Goal: Information Seeking & Learning: Learn about a topic

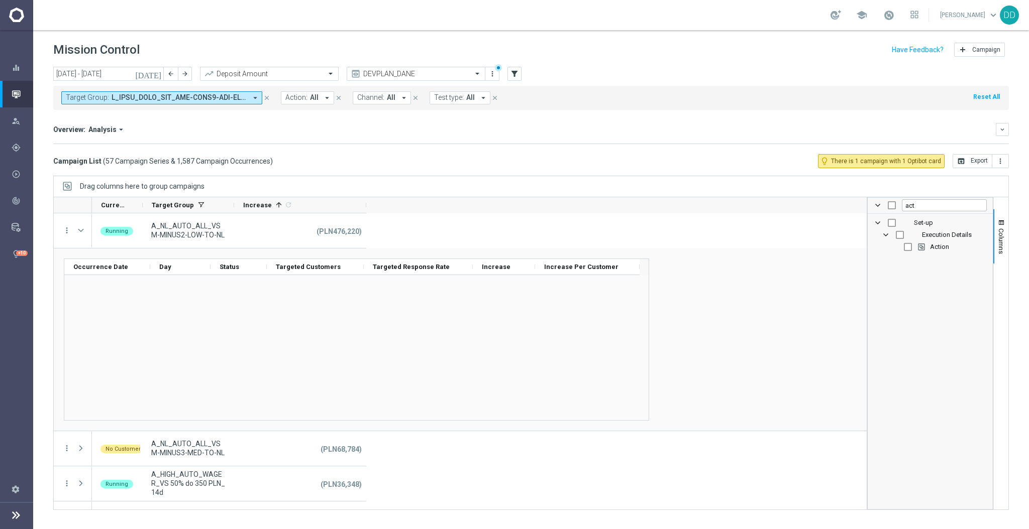
scroll to position [402, 0]
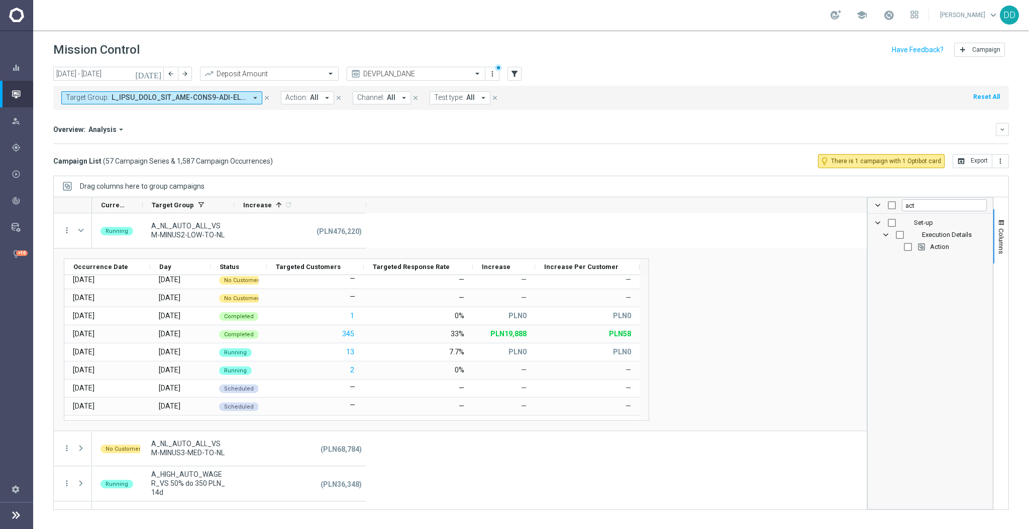
click at [172, 95] on span at bounding box center [179, 97] width 135 height 9
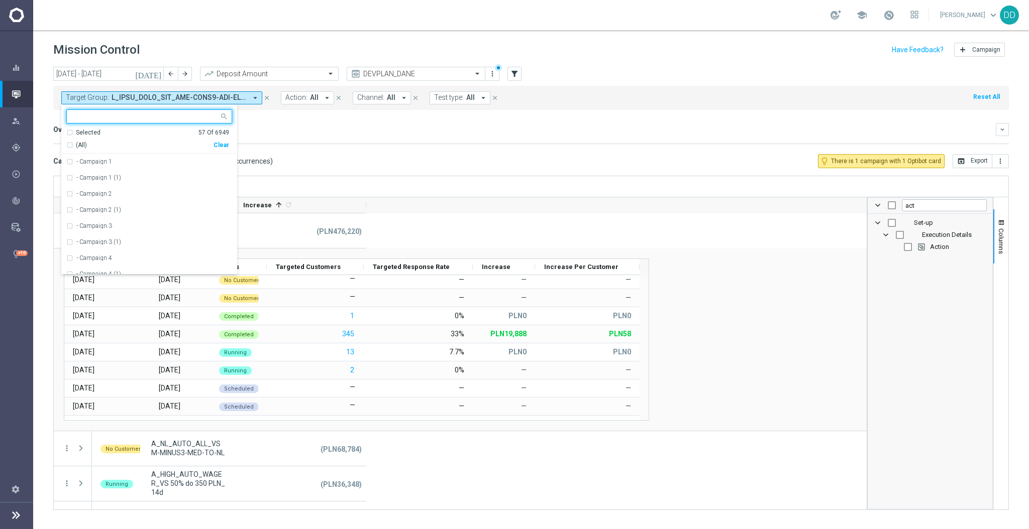
click at [267, 96] on icon "close" at bounding box center [266, 97] width 7 height 7
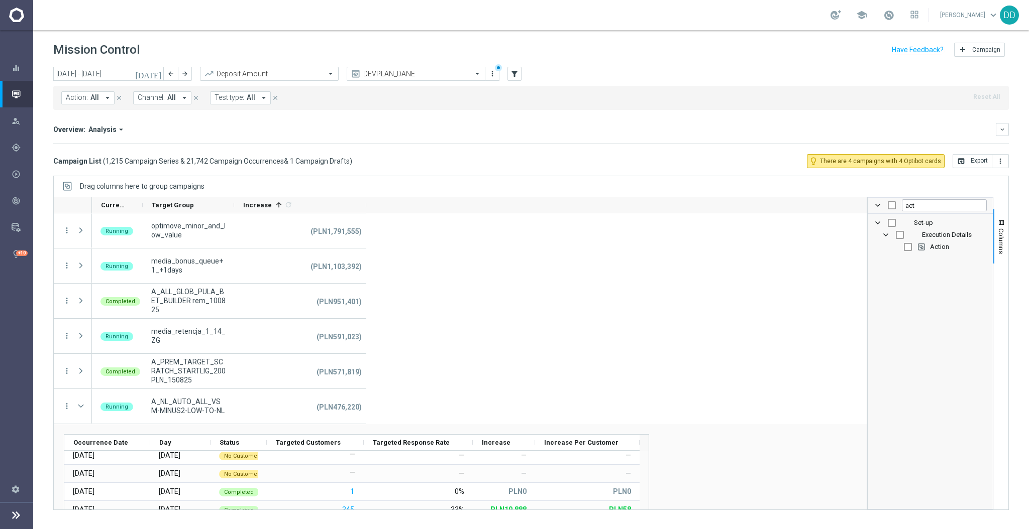
click at [93, 104] on button "Action: All arrow_drop_down" at bounding box center [87, 97] width 53 height 13
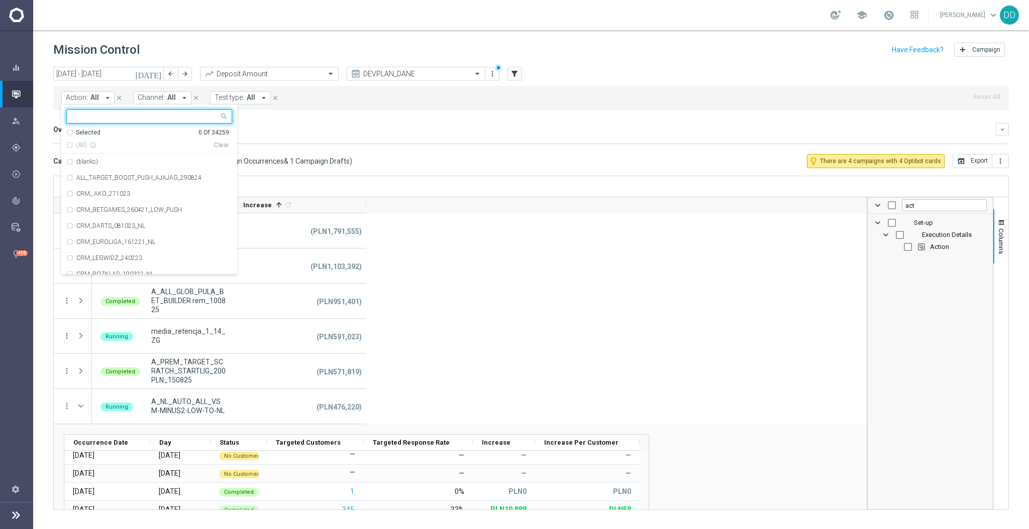
click at [101, 115] on input "text" at bounding box center [145, 117] width 147 height 9
type input "GLOB"
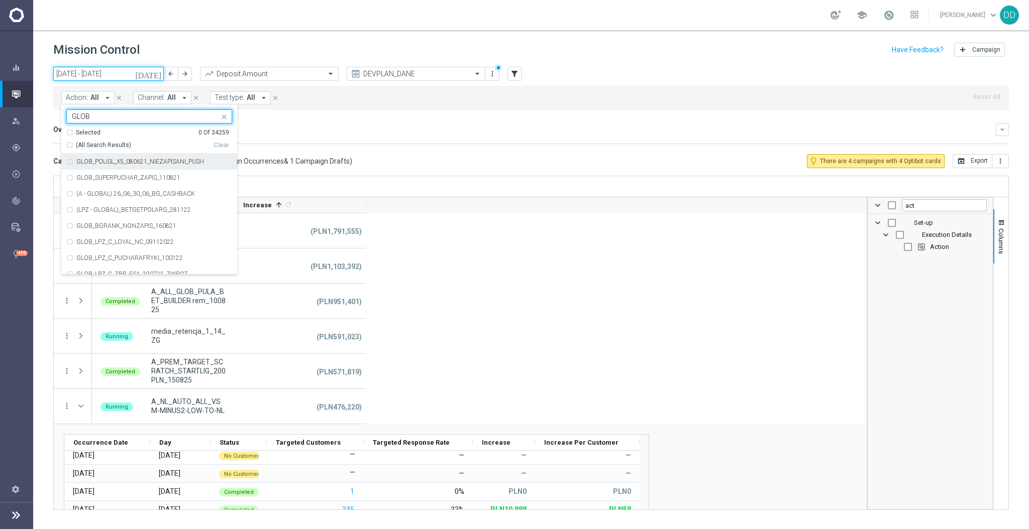
click at [116, 78] on input "01 Aug 2025 - 31 Aug 2025" at bounding box center [108, 74] width 110 height 14
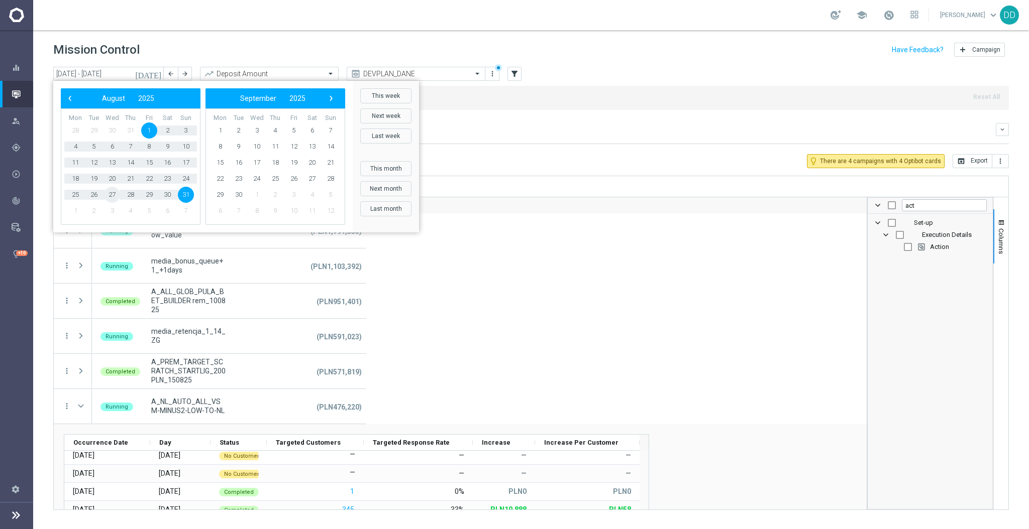
click at [111, 195] on span "27" at bounding box center [112, 195] width 16 height 16
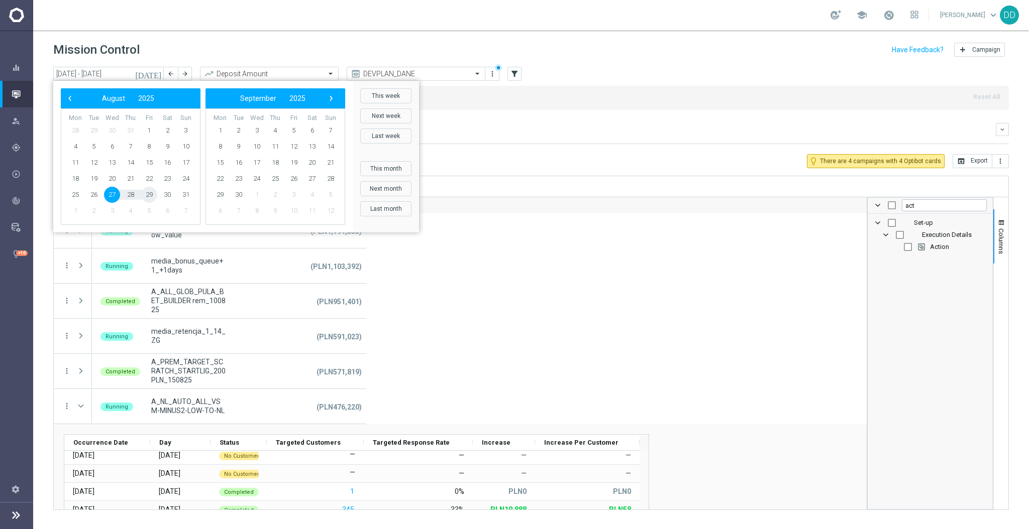
click at [150, 196] on span "29" at bounding box center [149, 195] width 16 height 16
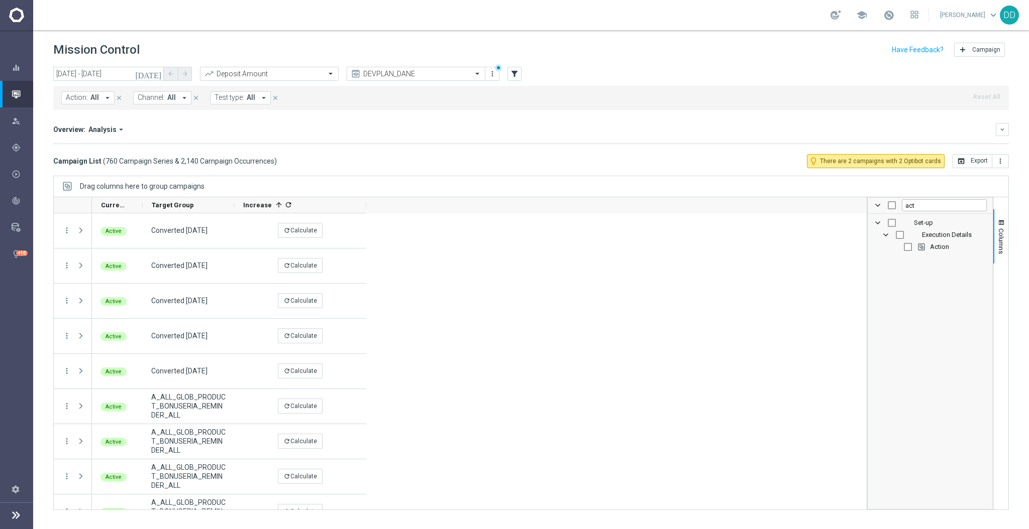
scroll to position [0, 0]
click at [145, 70] on input "27 Aug 2025 - 29 Aug 2025" at bounding box center [108, 74] width 110 height 14
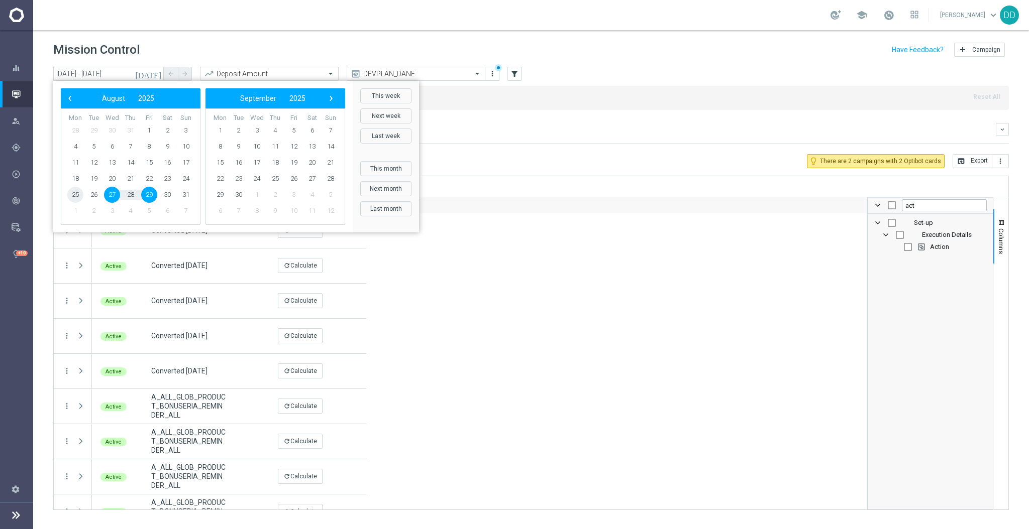
click at [73, 191] on span "25" at bounding box center [75, 195] width 16 height 16
click at [159, 196] on span "30" at bounding box center [167, 195] width 16 height 16
type input "25 Aug 2025 - 30 Aug 2025"
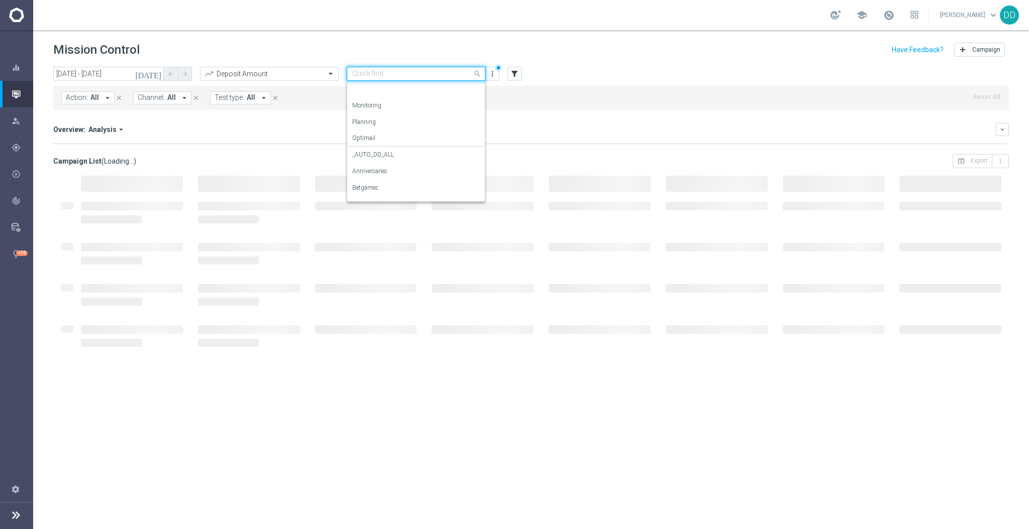
click at [473, 72] on span at bounding box center [478, 73] width 13 height 13
click at [447, 91] on div "Analysis" at bounding box center [416, 89] width 128 height 17
click at [317, 78] on div at bounding box center [269, 74] width 138 height 9
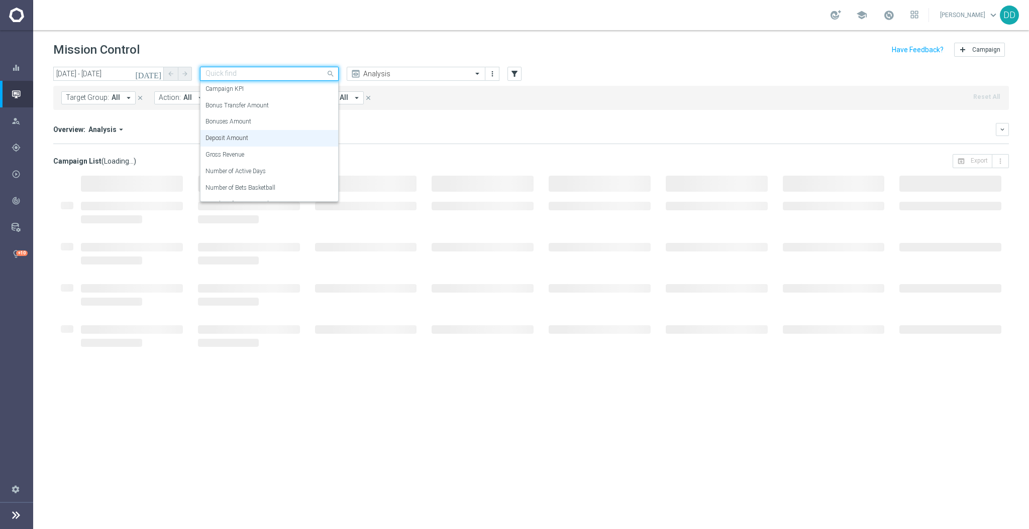
checkbox input "true"
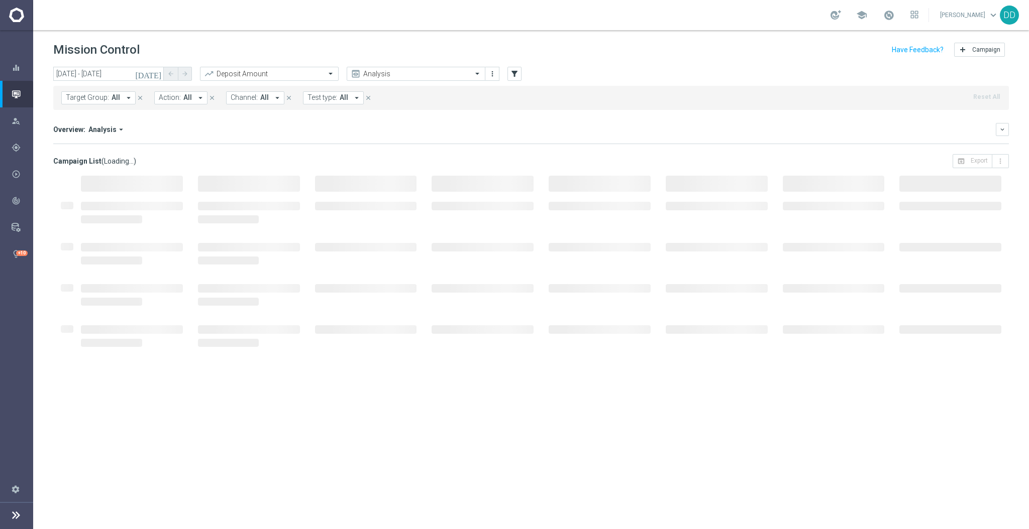
click at [481, 101] on div "Target Group: All arrow_drop_down close Action: All arrow_drop_down close Chann…" at bounding box center [530, 98] width 955 height 24
click at [118, 102] on button "Target Group: All arrow_drop_down" at bounding box center [98, 97] width 74 height 13
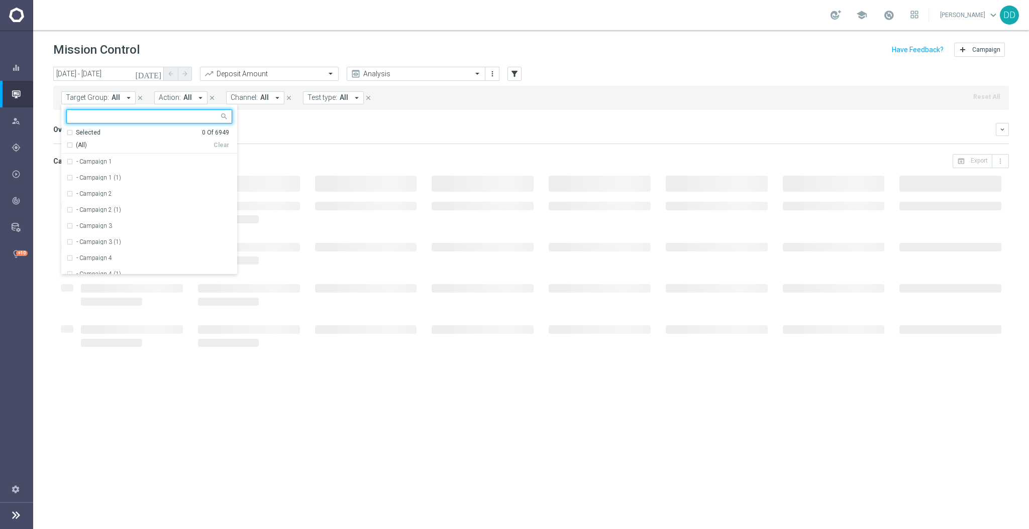
click at [125, 112] on div at bounding box center [143, 116] width 152 height 13
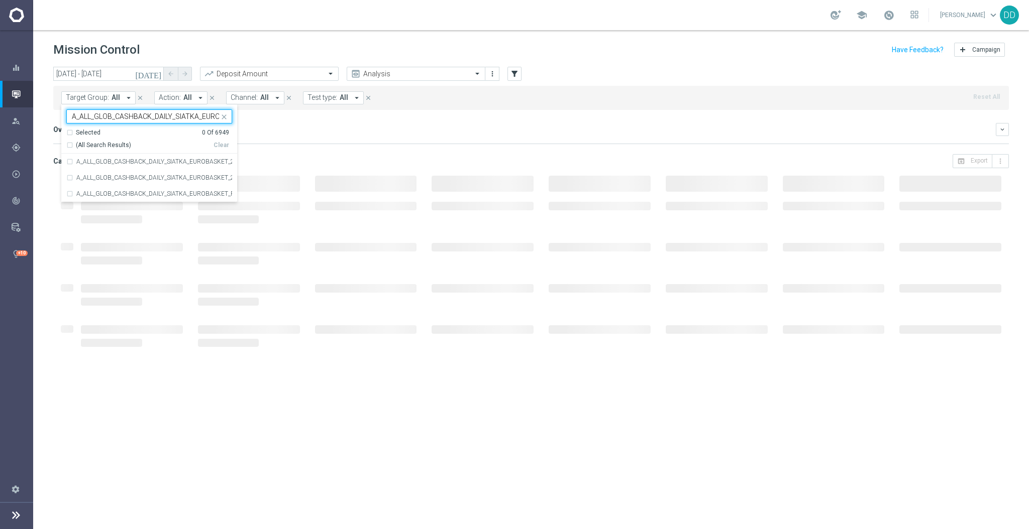
scroll to position [0, 25]
click at [68, 161] on div "A_ALL_GLOB_CASHBACK_DAILY_SIATKA_EUROBASKET_220825" at bounding box center [149, 162] width 166 height 16
type input "A_ALL_GLOB_CASHBACK_DAILY_SIATKA_EUROBASKET"
click at [69, 179] on div "A_ALL_GLOB_CASHBACK_DAILY_SIATKA_EUROBASKET_220825_270825" at bounding box center [149, 178] width 166 height 16
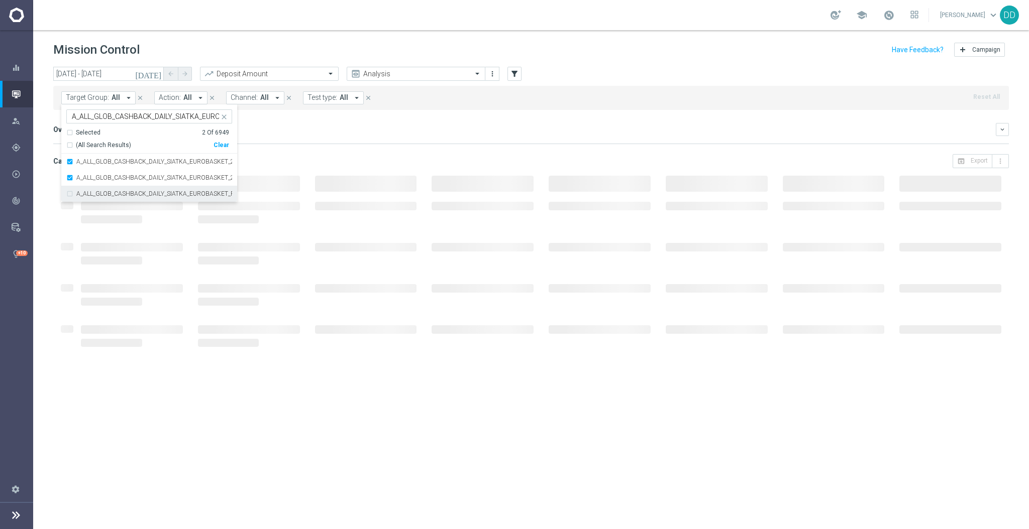
click at [70, 194] on div "A_ALL_GLOB_CASHBACK_DAILY_SIATKA_EUROBASKET_REMINDER_PUSH_Z_250825" at bounding box center [149, 194] width 166 height 16
click at [396, 129] on div "Overview: Analysis arrow_drop_down" at bounding box center [524, 129] width 942 height 9
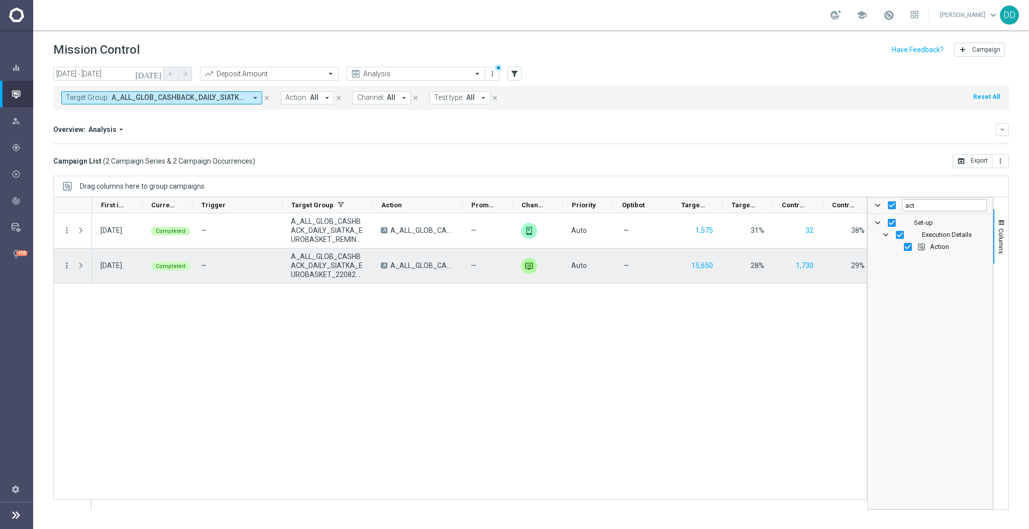
click at [64, 264] on icon "more_vert" at bounding box center [66, 265] width 9 height 9
click at [107, 326] on span "Go to Campaign Analysis" at bounding box center [122, 328] width 72 height 7
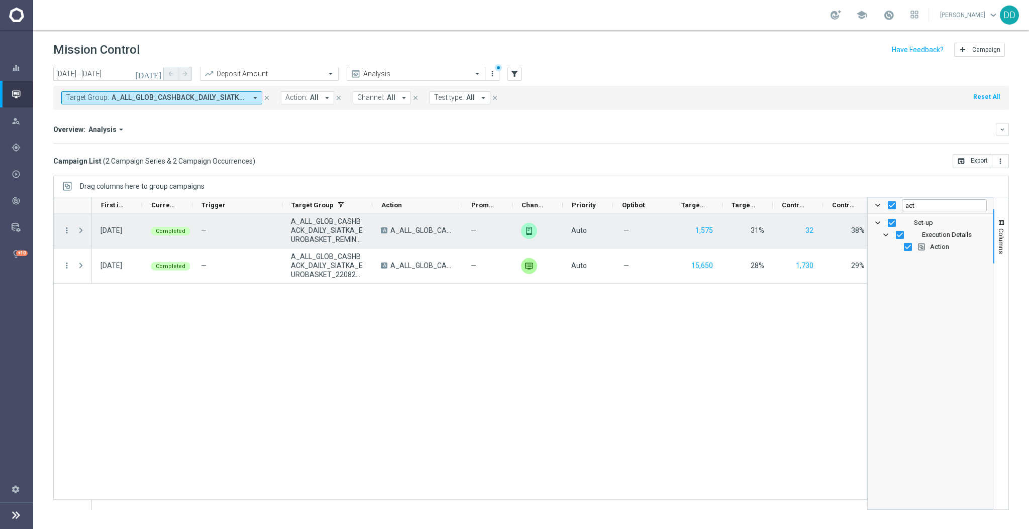
click at [81, 232] on span "Press SPACE to select this row." at bounding box center [80, 231] width 9 height 8
click at [0, 0] on span "Press SPACE to select this row." at bounding box center [0, 0] width 0 height 0
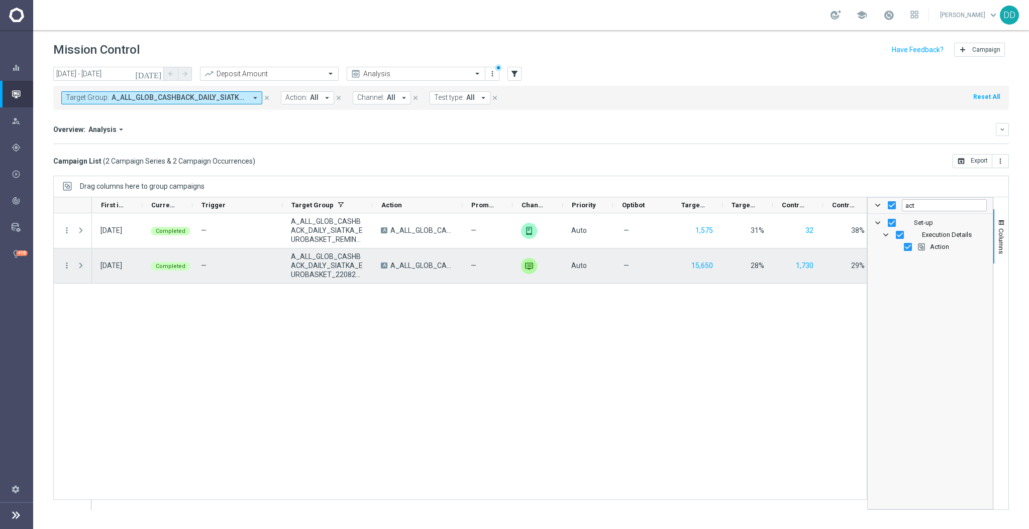
click at [81, 264] on span "Press SPACE to select this row." at bounding box center [80, 266] width 9 height 8
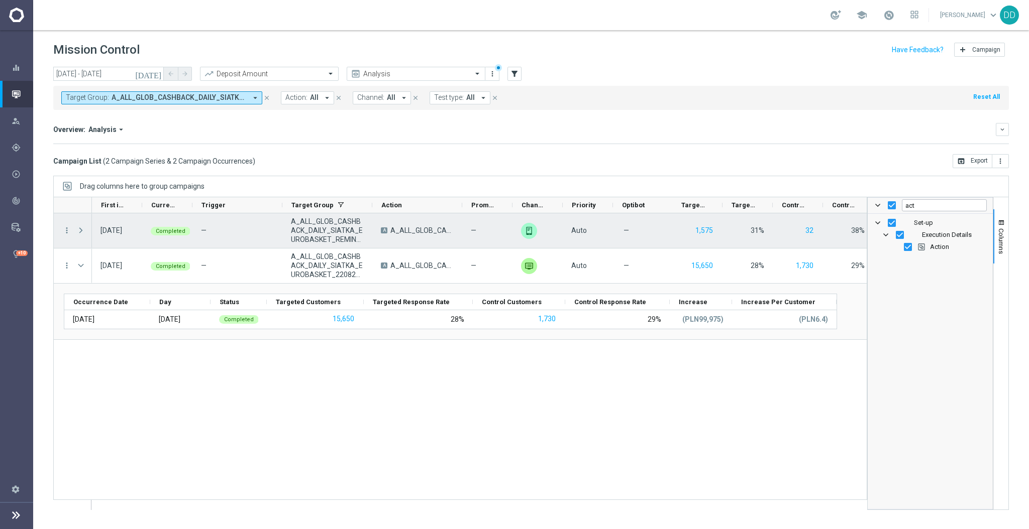
click at [84, 232] on span "Press SPACE to select this row." at bounding box center [80, 231] width 9 height 8
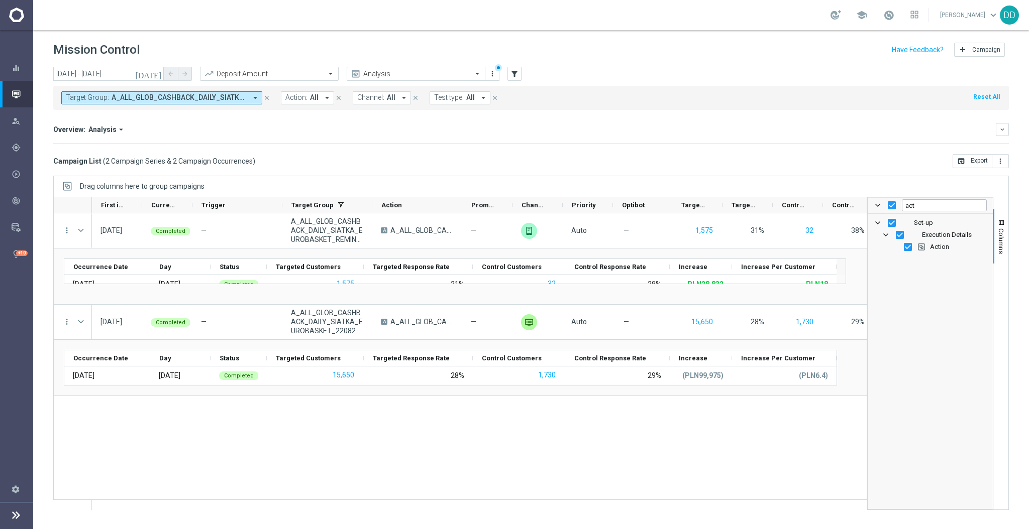
click at [220, 100] on span "A_ALL_GLOB_CASHBACK_DAILY_SIATKA_EUROBASKET_220825, A_ALL_GLOB_CASHBACK_DAILY_S…" at bounding box center [179, 97] width 135 height 9
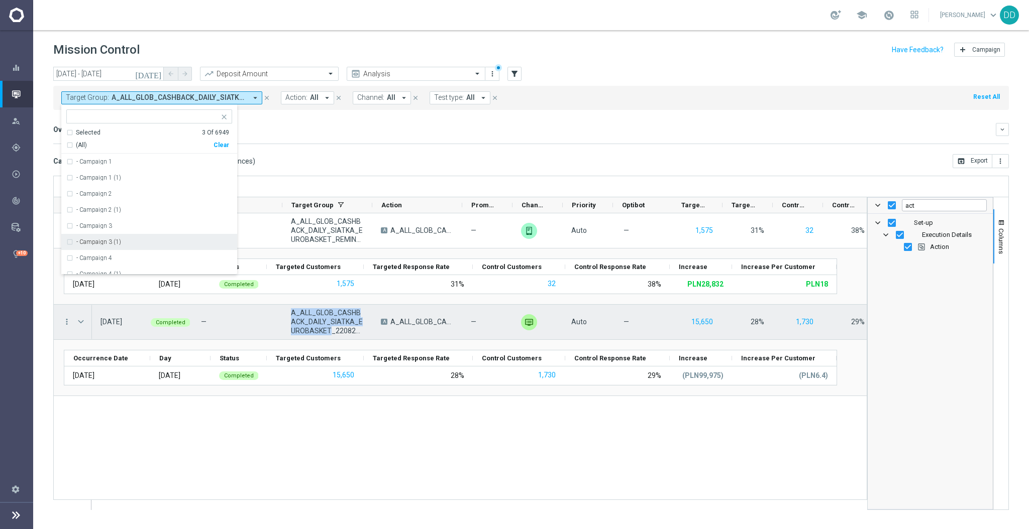
drag, startPoint x: 290, startPoint y: 311, endPoint x: 325, endPoint y: 334, distance: 42.2
click at [325, 334] on div "A_ALL_GLOB_CASHBACK_DAILY_SIATKA_EUROBASKET_220825_270825" at bounding box center [327, 322] width 90 height 35
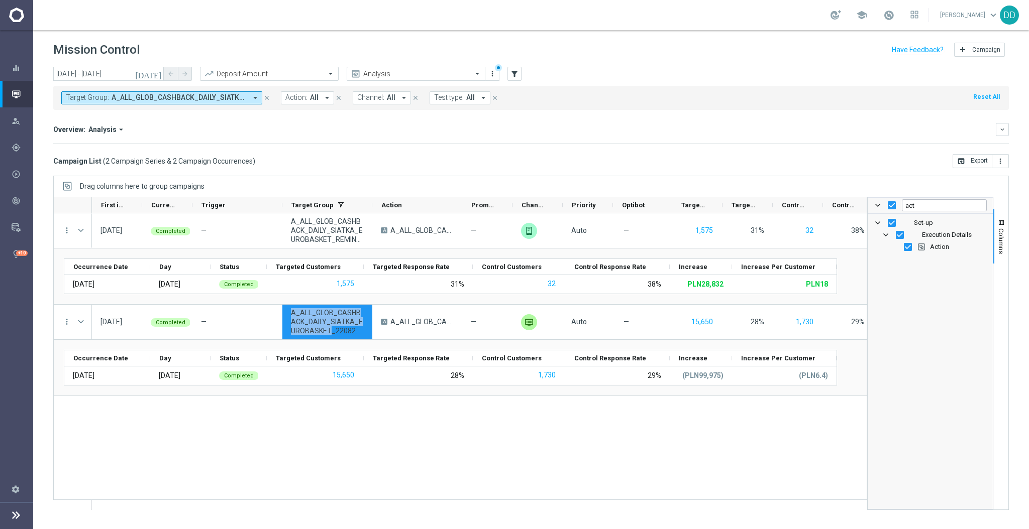
click at [169, 101] on span "A_ALL_GLOB_CASHBACK_DAILY_SIATKA_EUROBASKET_220825, A_ALL_GLOB_CASHBACK_DAILY_S…" at bounding box center [179, 97] width 135 height 9
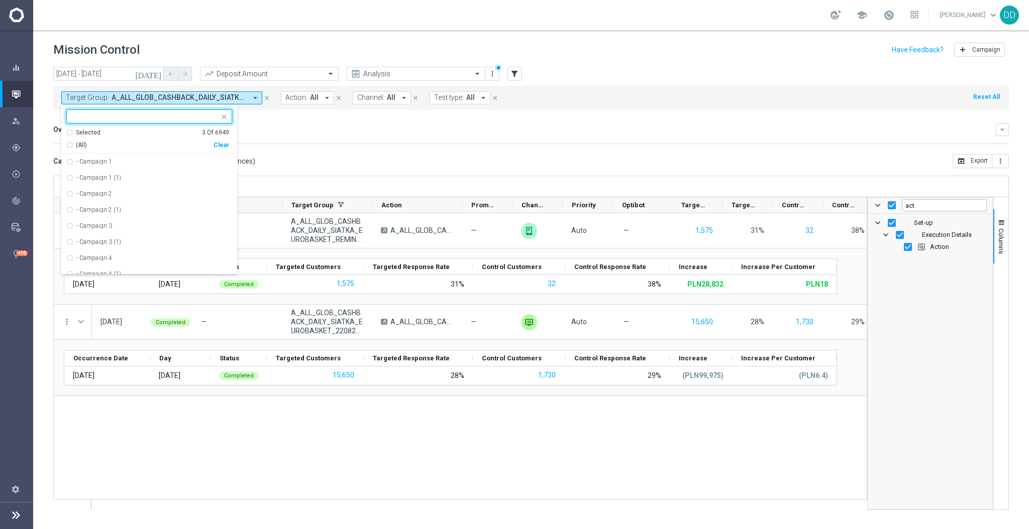
click at [68, 145] on div "(All)" at bounding box center [139, 145] width 147 height 9
click at [72, 146] on div "(All)" at bounding box center [139, 145] width 147 height 9
click at [70, 143] on div "(All)" at bounding box center [139, 145] width 147 height 9
click at [67, 145] on div "(All)" at bounding box center [139, 145] width 147 height 9
click at [70, 135] on div "Selected 0 Of 6949" at bounding box center [147, 133] width 163 height 9
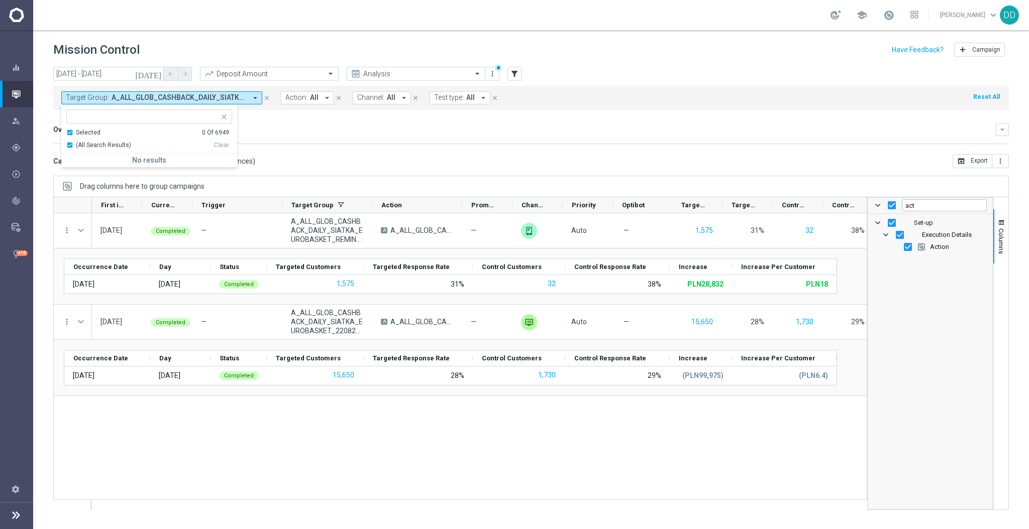
click at [68, 133] on div "Selected 0 Of 6949" at bounding box center [147, 133] width 163 height 9
click at [79, 121] on input "text" at bounding box center [145, 117] width 147 height 9
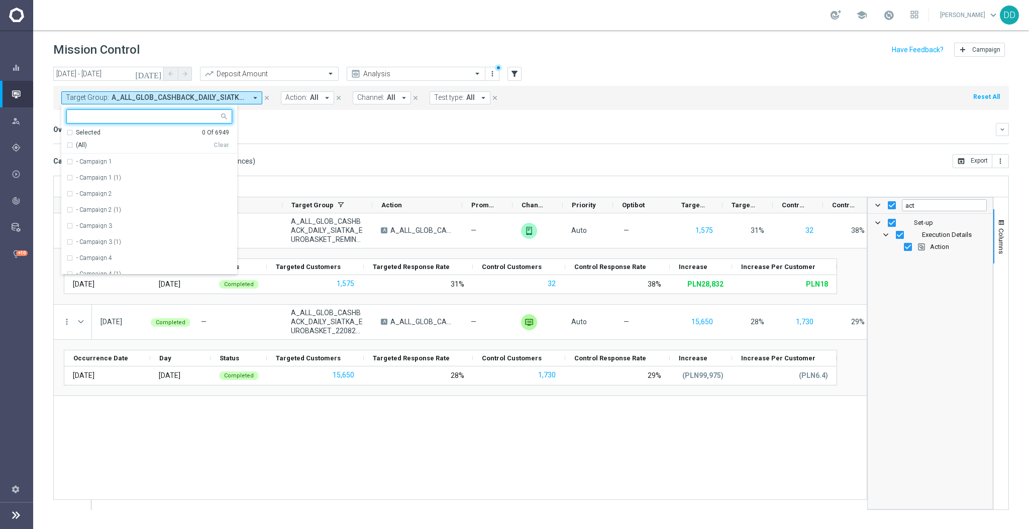
paste input "A_ALL_GLOB_CASHBACK_DAILY_SIATKA_EUROBASKET_220825_270825"
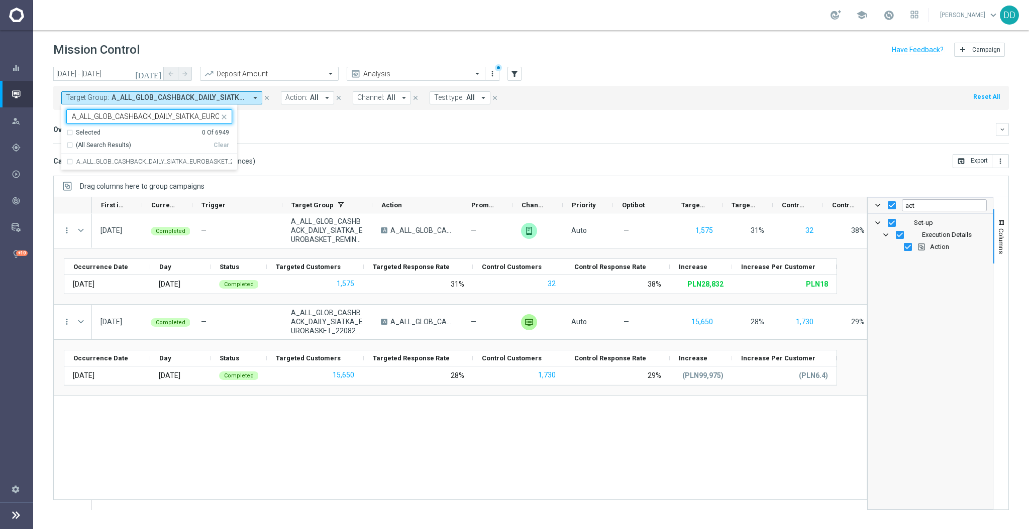
scroll to position [0, 77]
click at [68, 161] on div "A_ALL_GLOB_CASHBACK_DAILY_SIATKA_EUROBASKET_220825_270825" at bounding box center [149, 162] width 166 height 16
type input "A_ALL_GLOB_CASHBACK_DAILY_SIATKA_EUROBASKET_220825_270825"
click at [279, 131] on div "Overview: Analysis arrow_drop_down" at bounding box center [524, 129] width 942 height 9
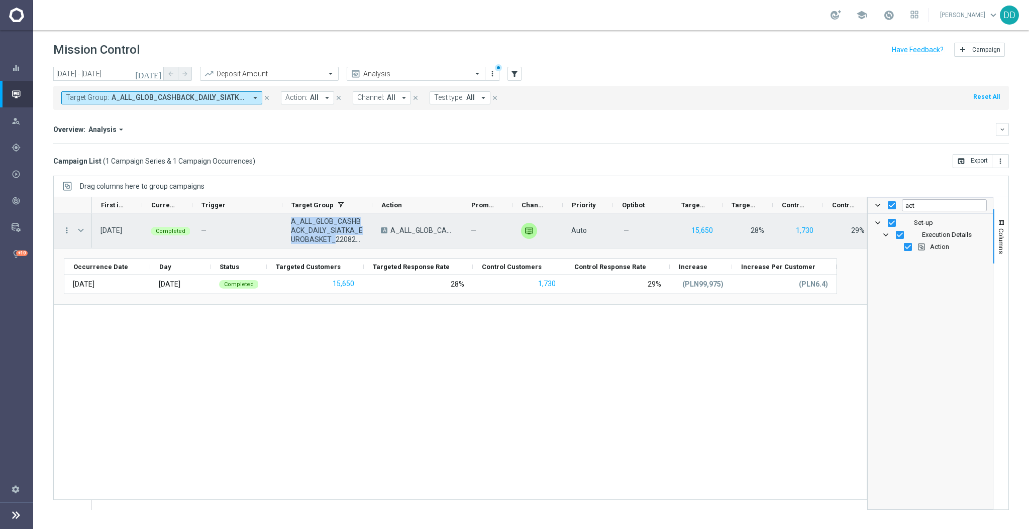
drag, startPoint x: 294, startPoint y: 220, endPoint x: 329, endPoint y: 238, distance: 39.8
click at [329, 238] on div "A_ALL_GLOB_CASHBACK_DAILY_SIATKA_EUROBASKET_220825_270825" at bounding box center [327, 230] width 90 height 35
click at [333, 239] on span "A_ALL_GLOB_CASHBACK_DAILY_SIATKA_EUROBASKET_220825_270825" at bounding box center [327, 230] width 73 height 27
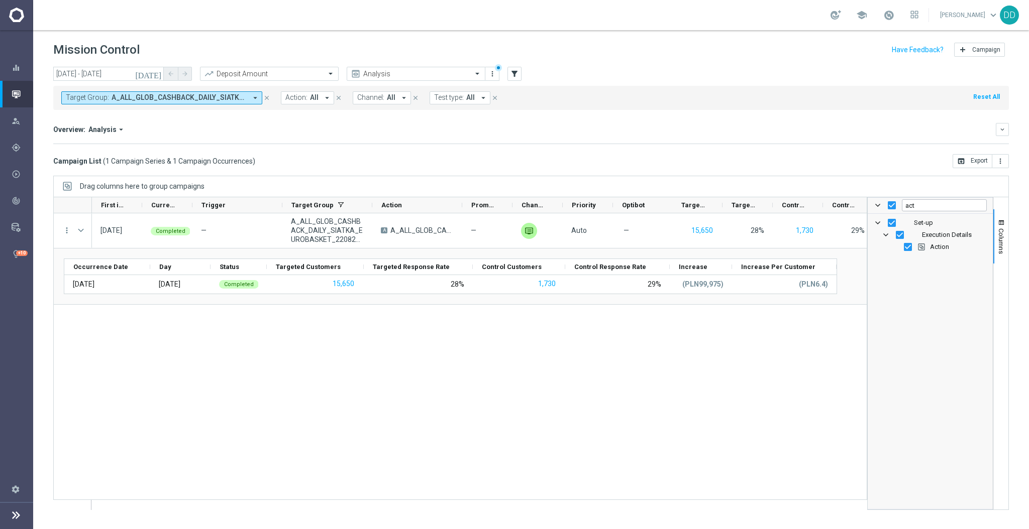
click at [182, 101] on span "A_ALL_GLOB_CASHBACK_DAILY_SIATKA_EUROBASKET_220825_270825" at bounding box center [179, 97] width 135 height 9
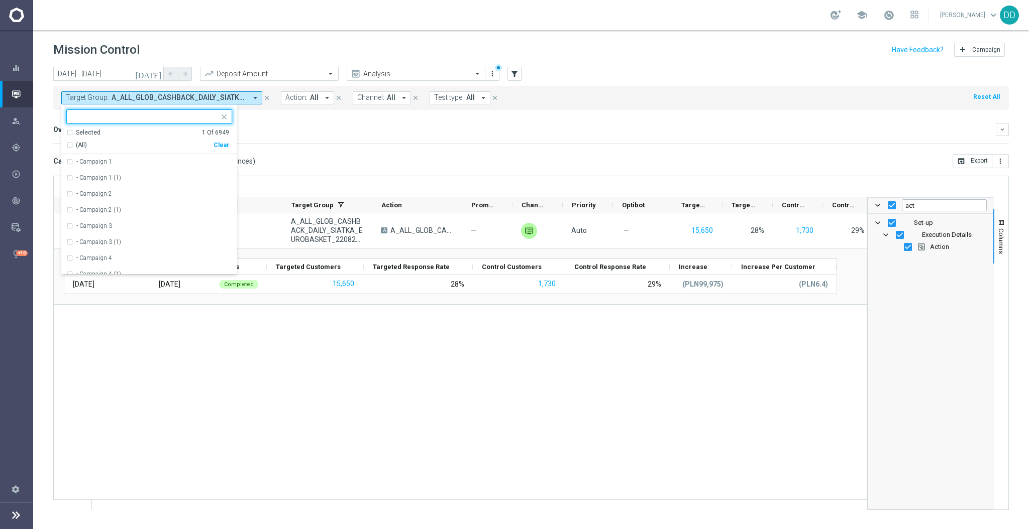
click at [156, 118] on input "text" at bounding box center [145, 117] width 147 height 9
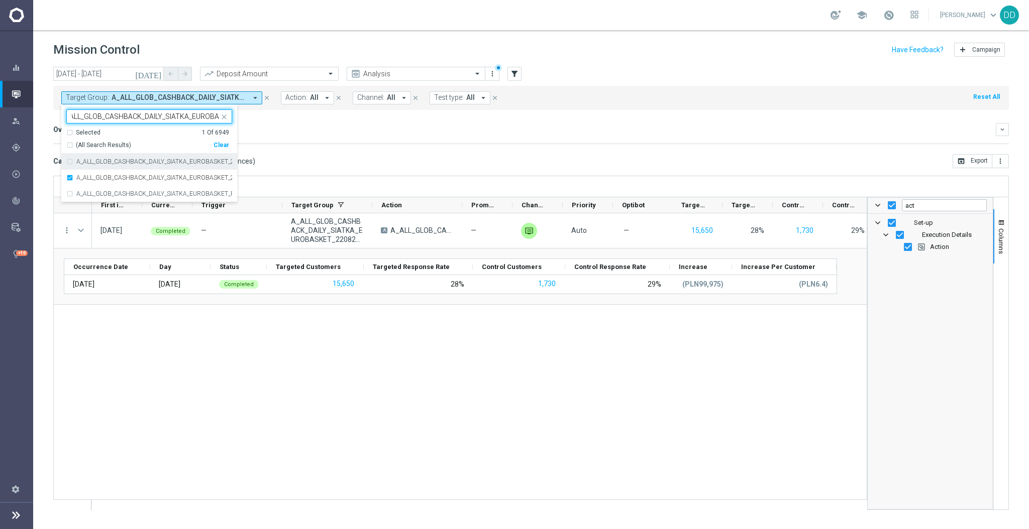
scroll to position [0, 7]
click at [70, 163] on div "A_ALL_GLOB_CASHBACK_DAILY_SIATKA_EUROBASKET_220825" at bounding box center [149, 162] width 166 height 16
type input "A_ALL_GLOB_CASHBACK_DAILY_SIATKA_EUROBA"
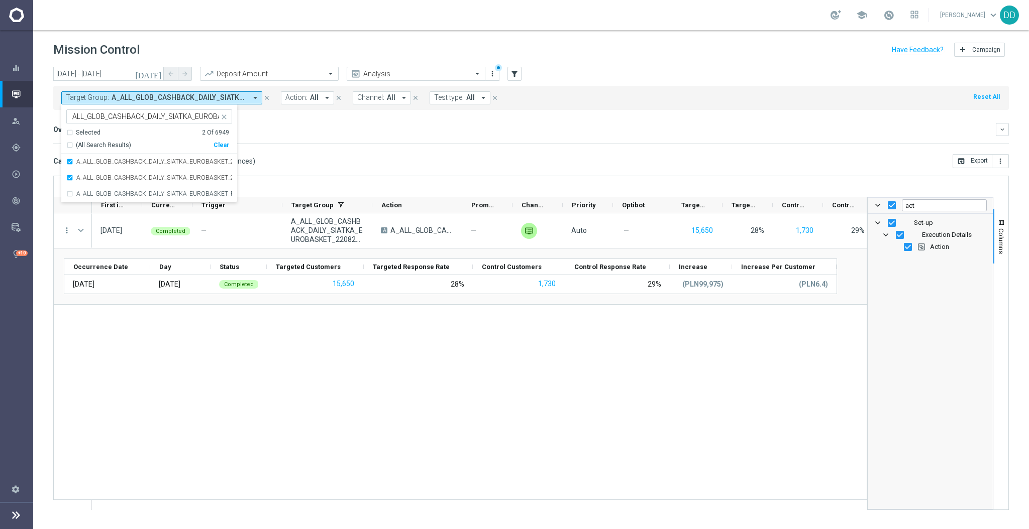
scroll to position [0, 0]
click at [70, 193] on div "A_ALL_GLOB_CASHBACK_DAILY_SIATKA_EUROBASKET_REMINDER_PUSH_Z_250825" at bounding box center [149, 194] width 166 height 16
click at [298, 127] on div "Overview: Analysis arrow_drop_down" at bounding box center [524, 129] width 942 height 9
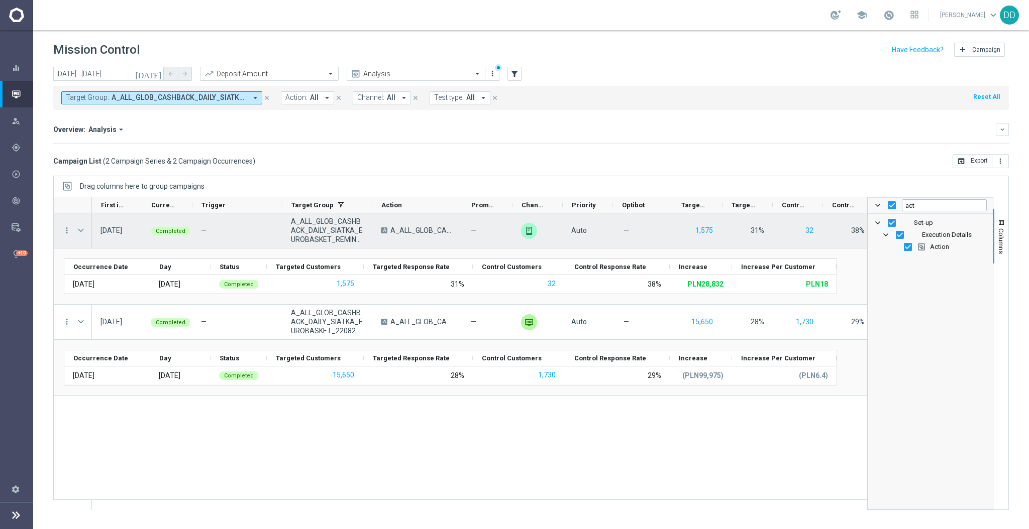
click at [83, 230] on span at bounding box center [80, 231] width 9 height 8
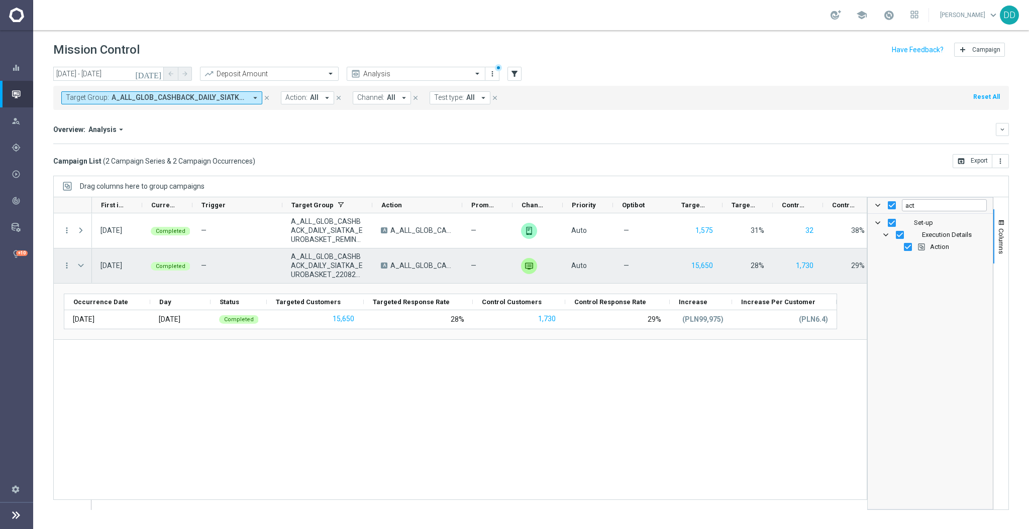
click at [82, 264] on span "Press SPACE to select this row." at bounding box center [80, 266] width 9 height 8
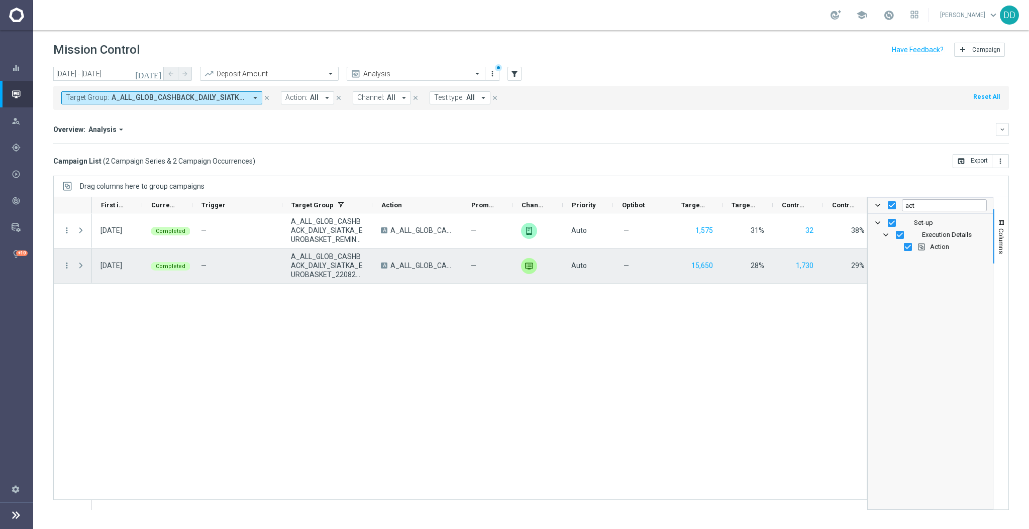
click at [82, 264] on span "Press SPACE to select this row." at bounding box center [80, 266] width 9 height 8
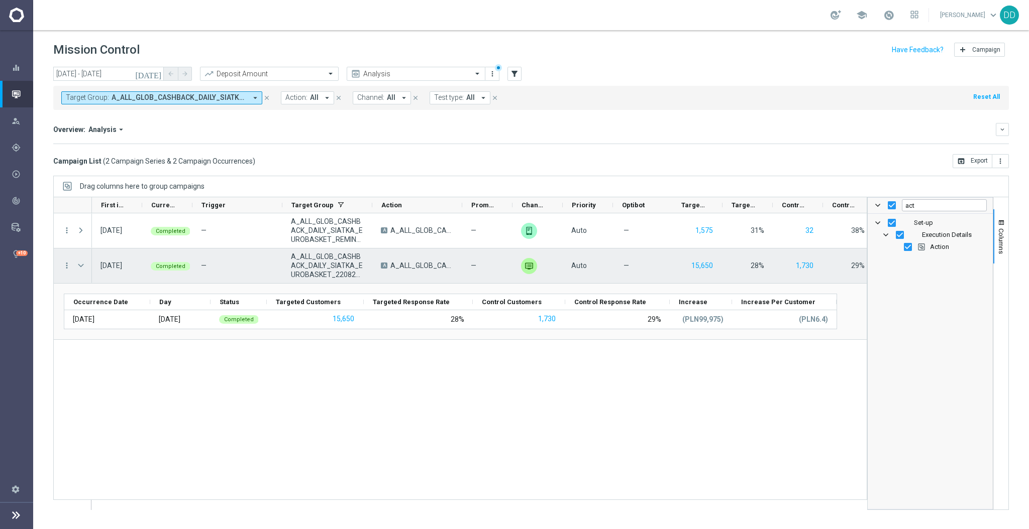
click at [81, 265] on span "Press SPACE to select this row." at bounding box center [80, 266] width 9 height 8
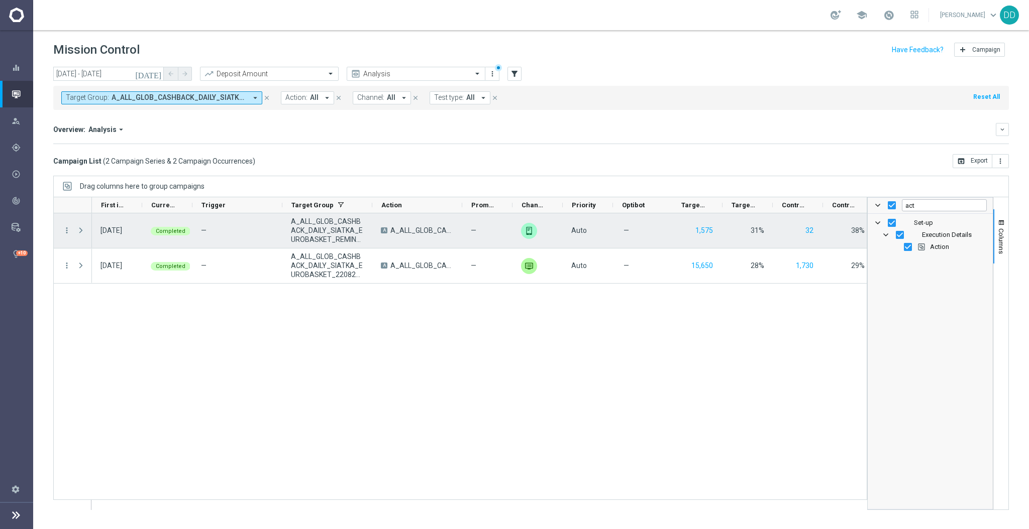
click at [80, 234] on span at bounding box center [80, 231] width 9 height 8
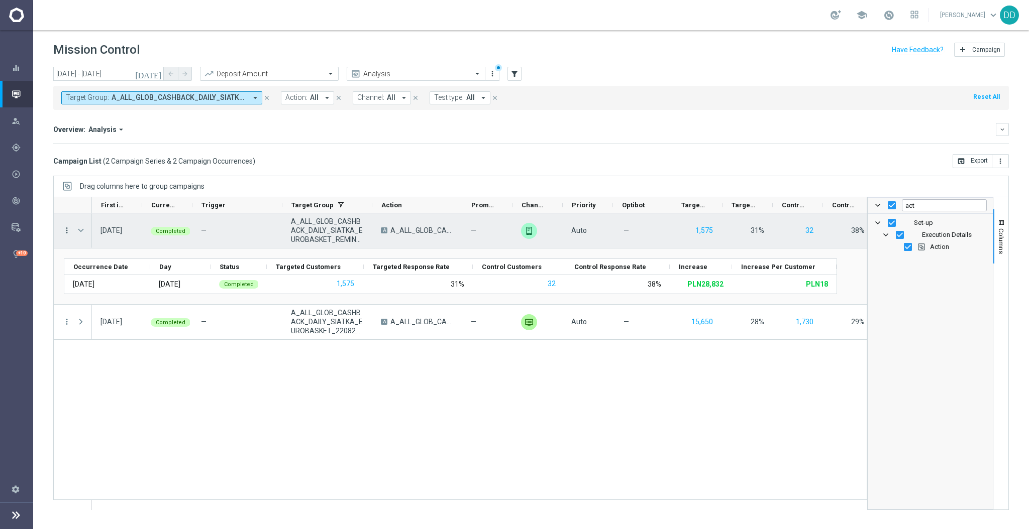
click at [68, 229] on icon "more_vert" at bounding box center [66, 230] width 9 height 9
click at [118, 290] on span "Go to Campaign Analysis" at bounding box center [122, 293] width 72 height 7
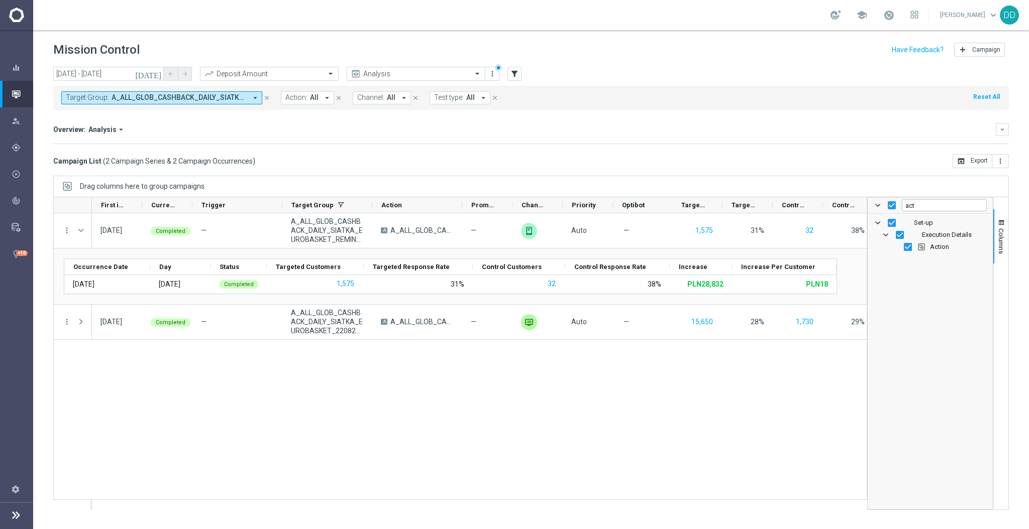
click at [163, 100] on span "A_ALL_GLOB_CASHBACK_DAILY_SIATKA_EUROBASKET_220825, A_ALL_GLOB_CASHBACK_DAILY_S…" at bounding box center [179, 97] width 135 height 9
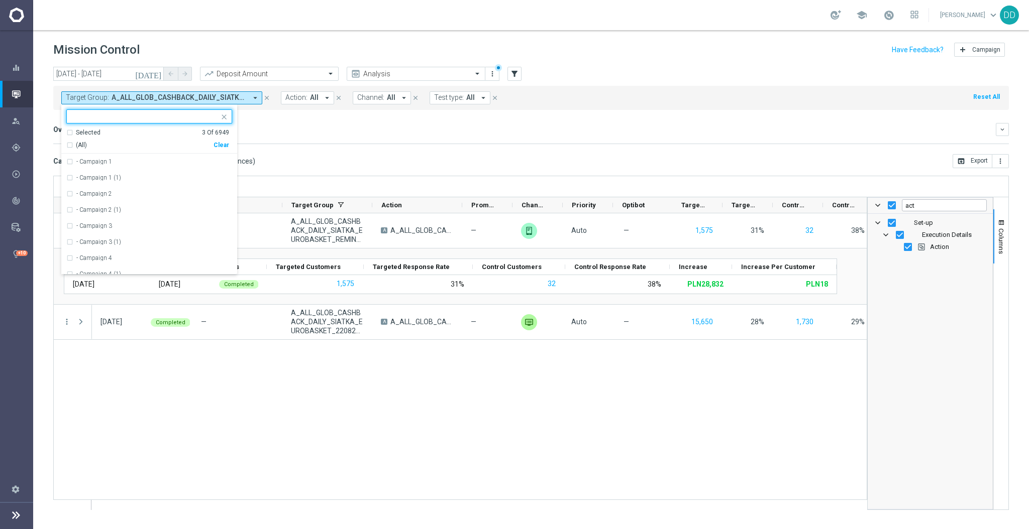
click at [157, 117] on input "text" at bounding box center [145, 117] width 147 height 9
type input "A_ALL_GLOB_CASHBACK_DAILY_SIATKA_EUROBASKET_220825_270825"
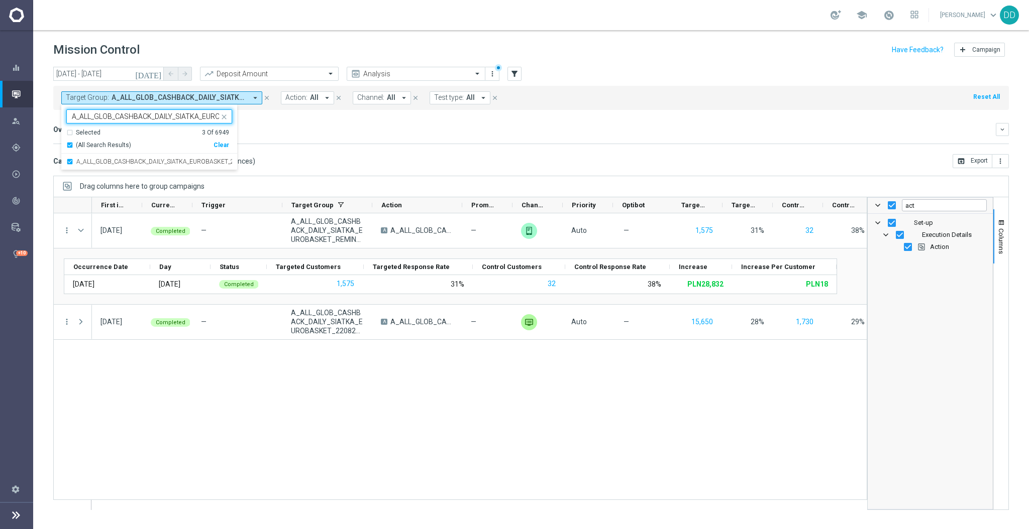
scroll to position [0, 77]
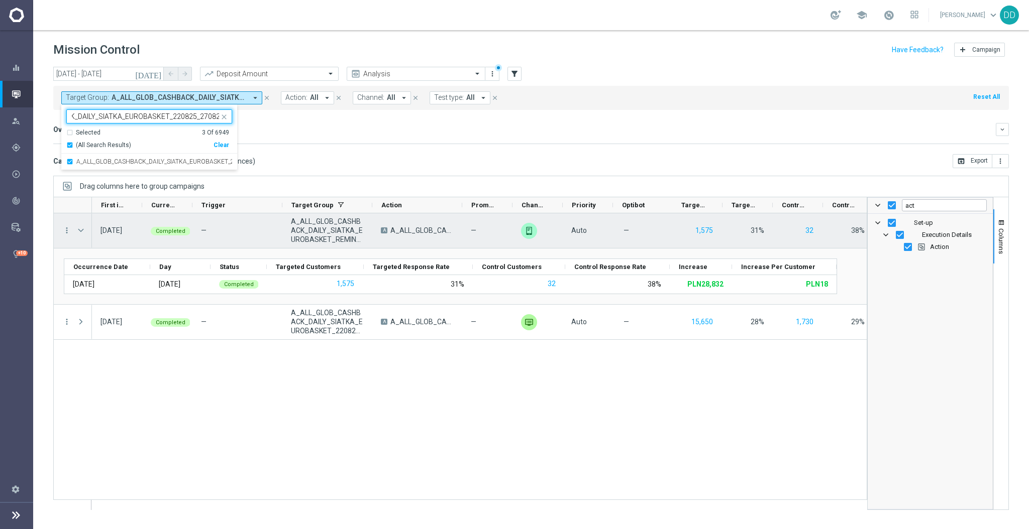
click at [298, 229] on span "A_ALL_GLOB_CASHBACK_DAILY_SIATKA_EUROBASKET_REMINDER_PUSH_Z_250825" at bounding box center [327, 230] width 73 height 27
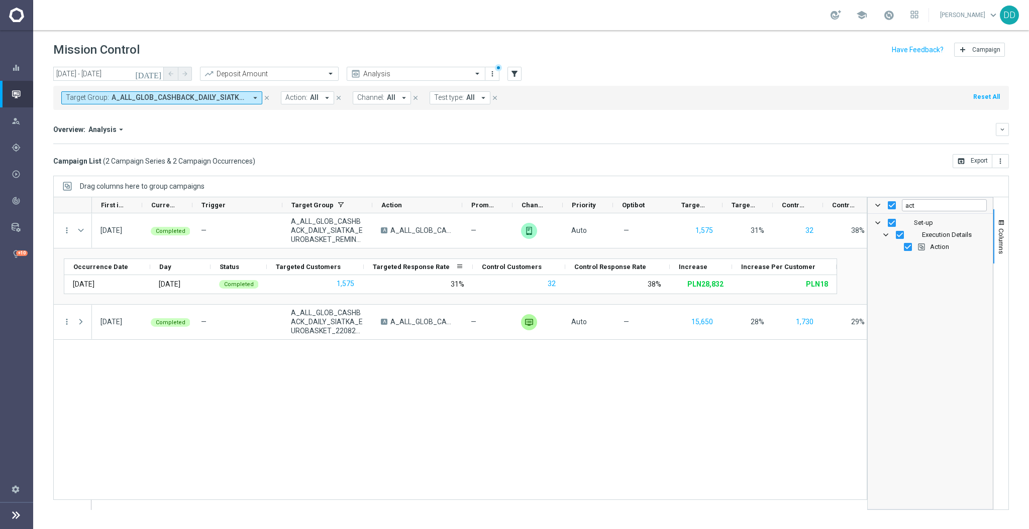
drag, startPoint x: 364, startPoint y: 265, endPoint x: 371, endPoint y: 268, distance: 7.9
click at [393, 268] on div "Targeted Response Rate" at bounding box center [418, 267] width 109 height 16
drag, startPoint x: 362, startPoint y: 269, endPoint x: 435, endPoint y: 265, distance: 73.5
click at [435, 265] on div "Occurrence Date Day Status" at bounding box center [452, 267] width 776 height 16
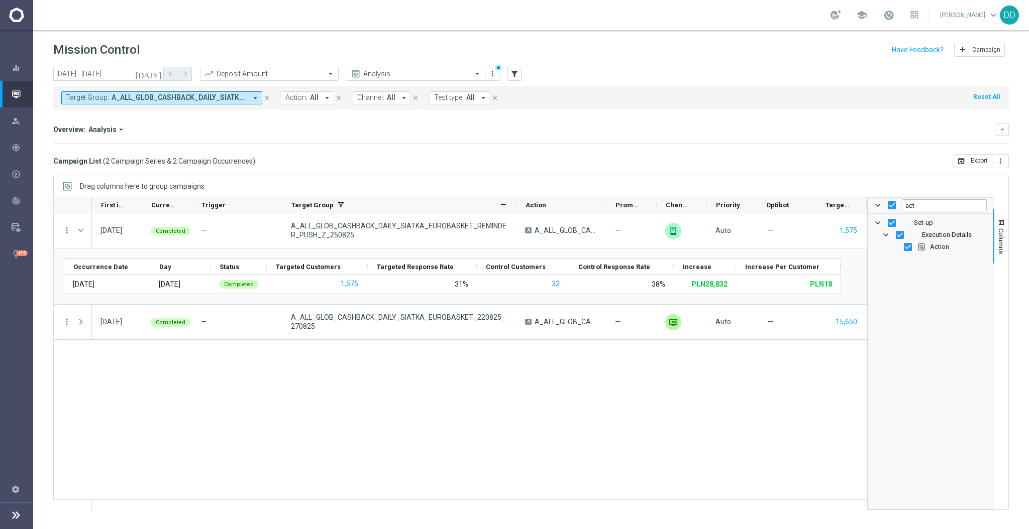
drag, startPoint x: 370, startPoint y: 207, endPoint x: 514, endPoint y: 204, distance: 144.2
click at [514, 204] on div at bounding box center [516, 205] width 4 height 16
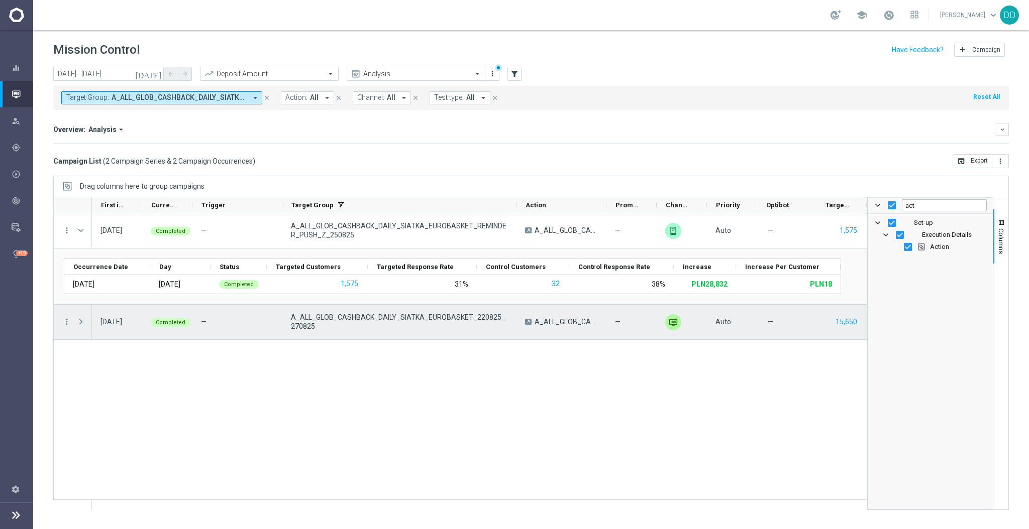
click at [85, 322] on span "Press SPACE to select this row." at bounding box center [80, 322] width 9 height 8
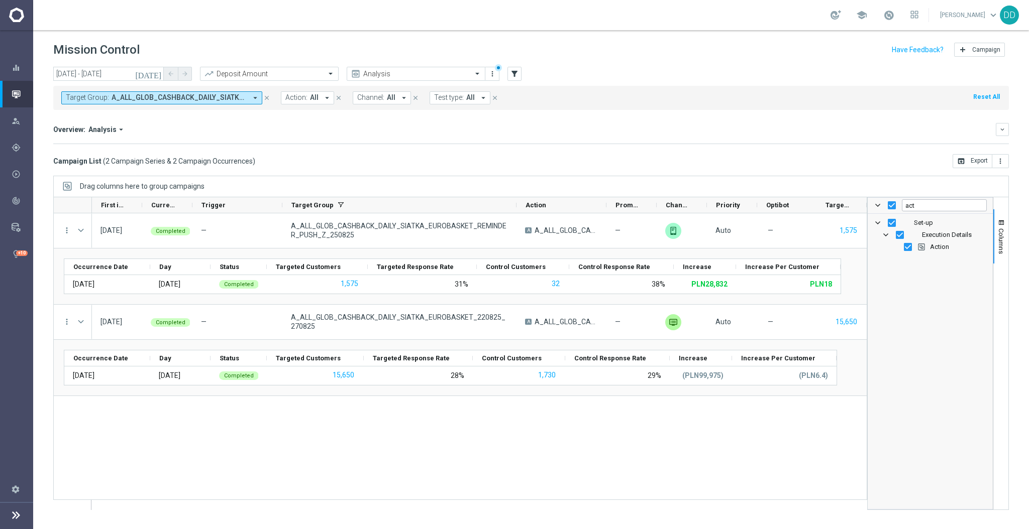
click at [127, 95] on span "A_ALL_GLOB_CASHBACK_DAILY_SIATKA_EUROBASKET_220825, A_ALL_GLOB_CASHBACK_DAILY_S…" at bounding box center [179, 97] width 135 height 9
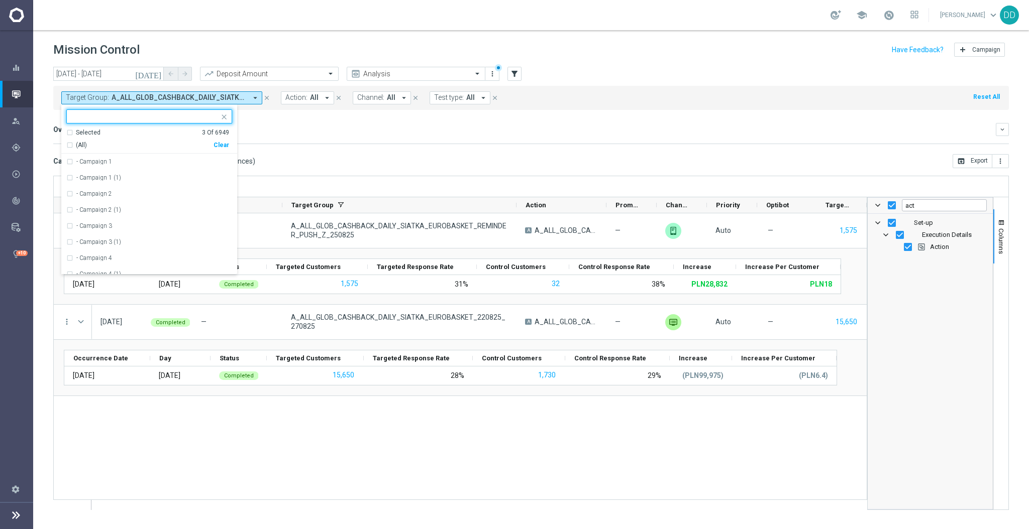
click at [310, 176] on div "Drag columns here to group campaigns" at bounding box center [530, 186] width 955 height 21
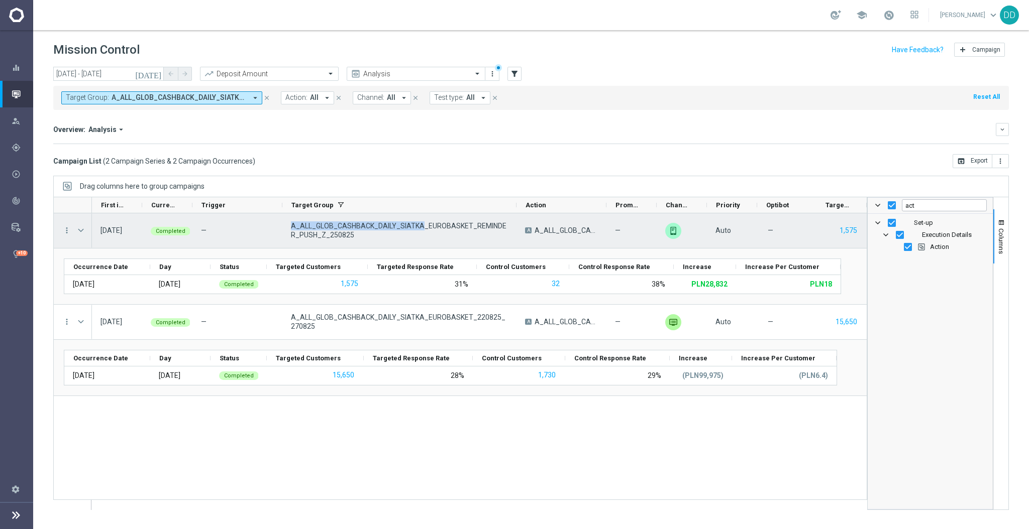
drag, startPoint x: 286, startPoint y: 224, endPoint x: 419, endPoint y: 228, distance: 133.6
click at [419, 228] on div "A_ALL_GLOB_CASHBACK_DAILY_SIATKA_EUROBASKET_REMINDER_PUSH_Z_250825" at bounding box center [399, 230] width 234 height 35
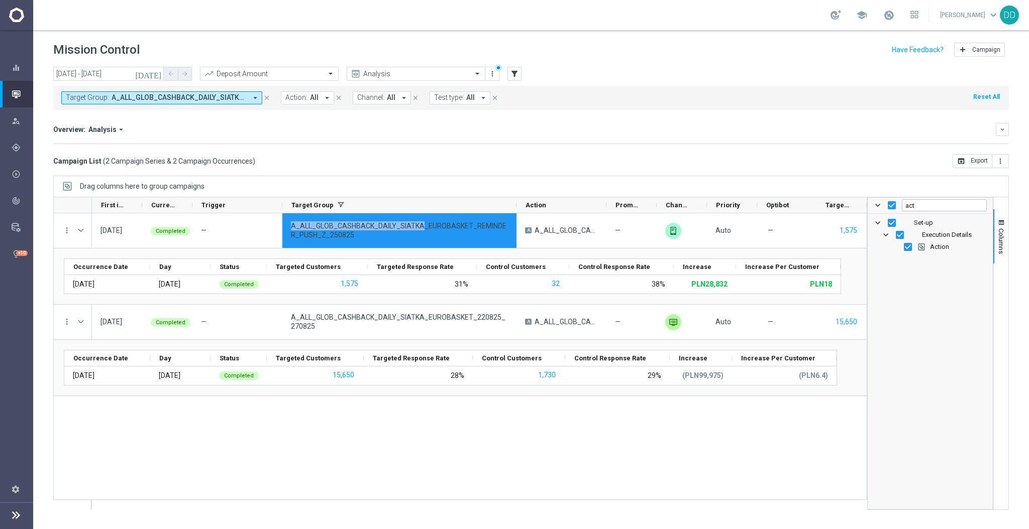
click at [123, 96] on span "A_ALL_GLOB_CASHBACK_DAILY_SIATKA_EUROBASKET_220825, A_ALL_GLOB_CASHBACK_DAILY_S…" at bounding box center [179, 97] width 135 height 9
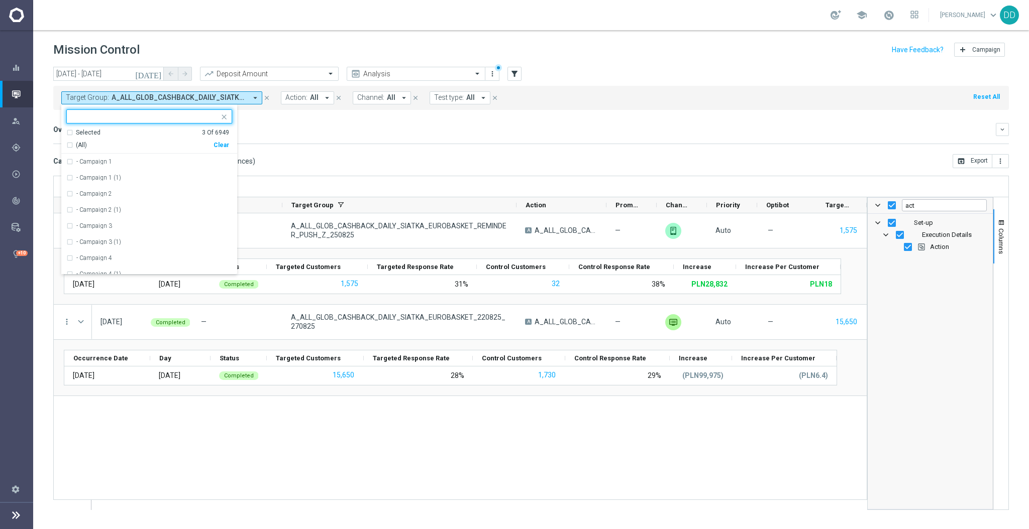
click at [123, 118] on input "text" at bounding box center [145, 117] width 147 height 9
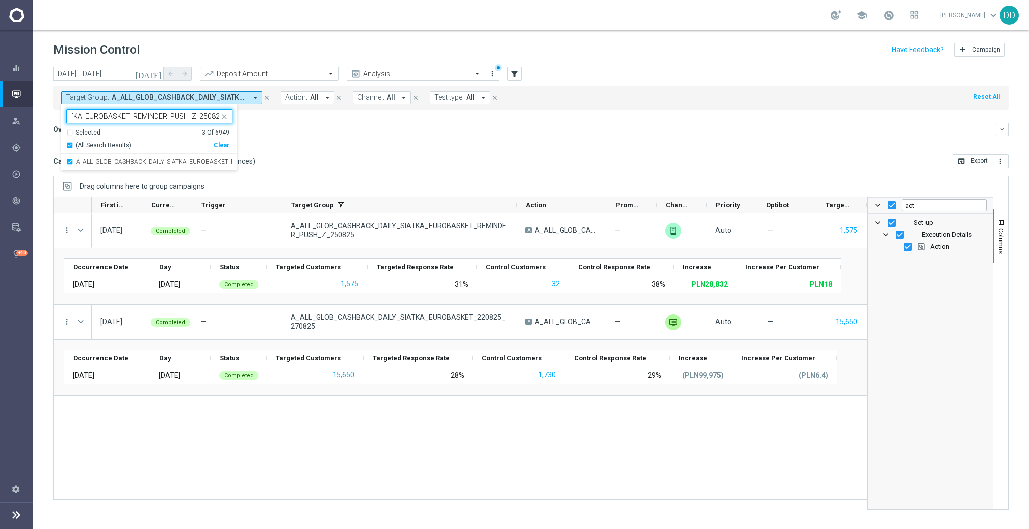
click at [71, 133] on div "Selected 3 Of 6949" at bounding box center [147, 133] width 163 height 9
click at [70, 133] on div "Selected 3 Of 6949" at bounding box center [147, 133] width 163 height 9
type input "A_ALL_GLOB_CASHBACK_DAILY_SIATKA_EUROBASKET_REMINDER_PUSH_Z_250825"
click at [350, 133] on div "Overview: Analysis arrow_drop_down" at bounding box center [524, 129] width 942 height 9
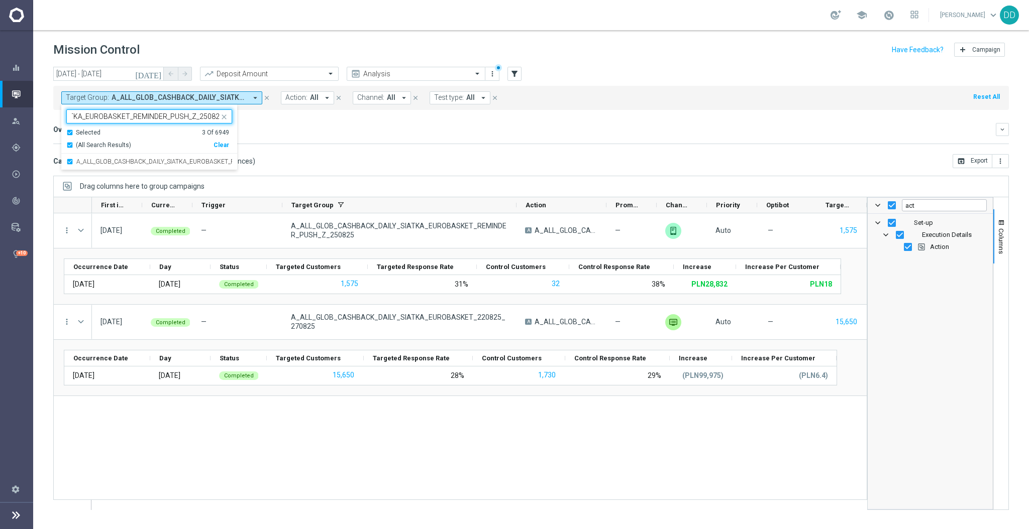
scroll to position [0, 0]
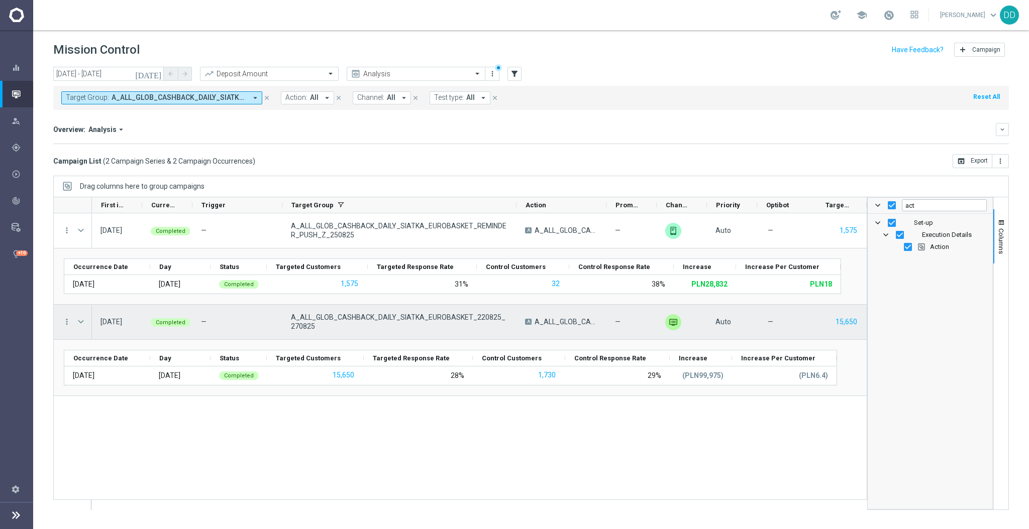
click at [84, 327] on span "Press SPACE to select this row." at bounding box center [81, 322] width 11 height 20
click at [82, 324] on span "Press SPACE to select this row." at bounding box center [80, 322] width 9 height 8
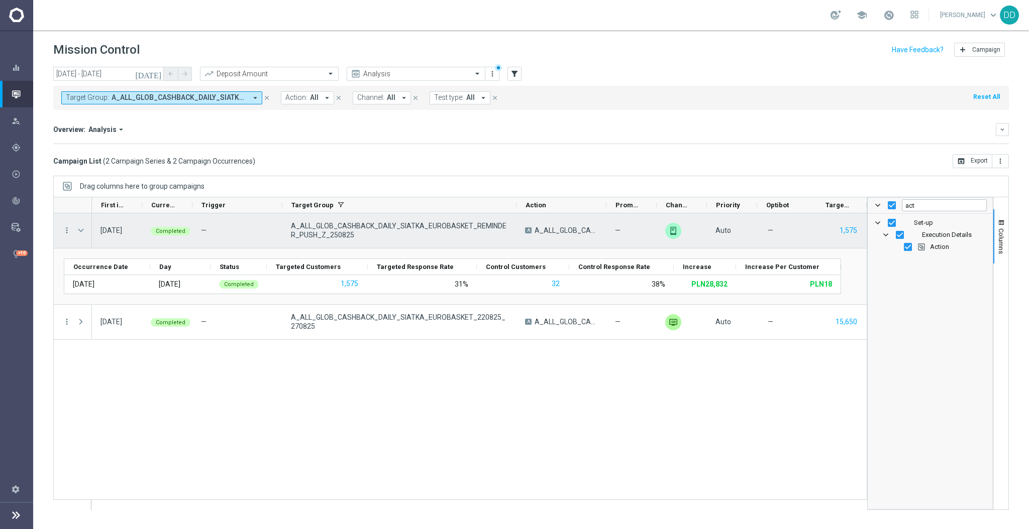
click at [83, 229] on span "Press SPACE to select this row." at bounding box center [80, 231] width 9 height 8
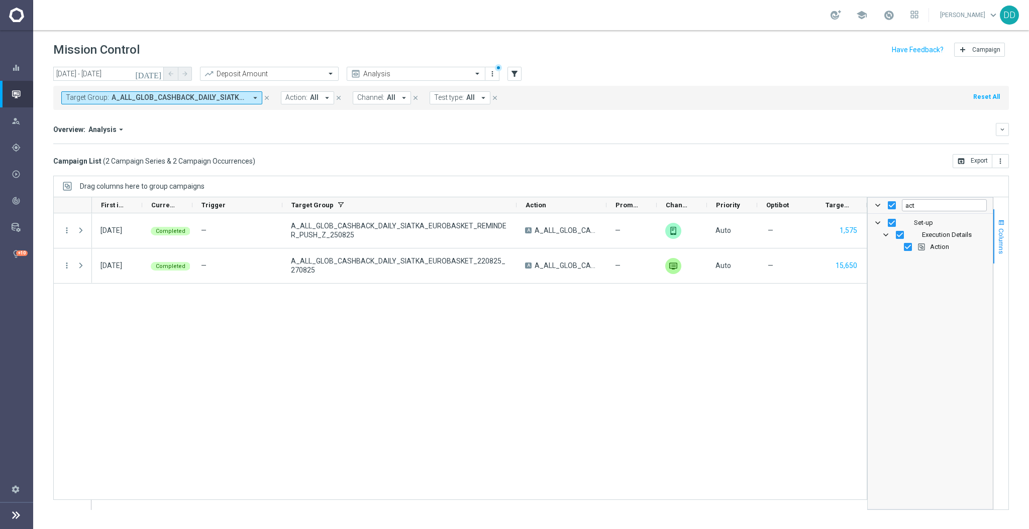
click at [998, 228] on button "Columns" at bounding box center [1000, 236] width 15 height 54
click at [997, 237] on span "Columns" at bounding box center [1001, 242] width 8 height 26
click at [925, 206] on input "act" at bounding box center [944, 205] width 85 height 12
click at [905, 302] on div "Set-up Execution Details Action" at bounding box center [929, 361] width 125 height 295
click at [998, 237] on span "Columns" at bounding box center [1001, 242] width 8 height 26
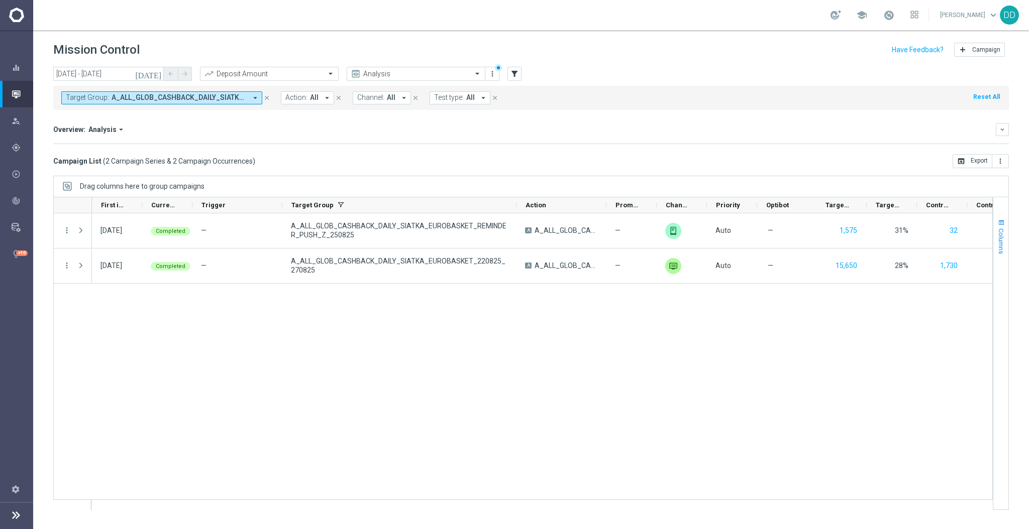
click at [1000, 246] on span "Columns" at bounding box center [1001, 242] width 8 height 26
drag, startPoint x: 938, startPoint y: 203, endPoint x: 855, endPoint y: 212, distance: 83.4
click at [855, 212] on div at bounding box center [530, 353] width 955 height 313
type input "ta"
checkbox input "false"
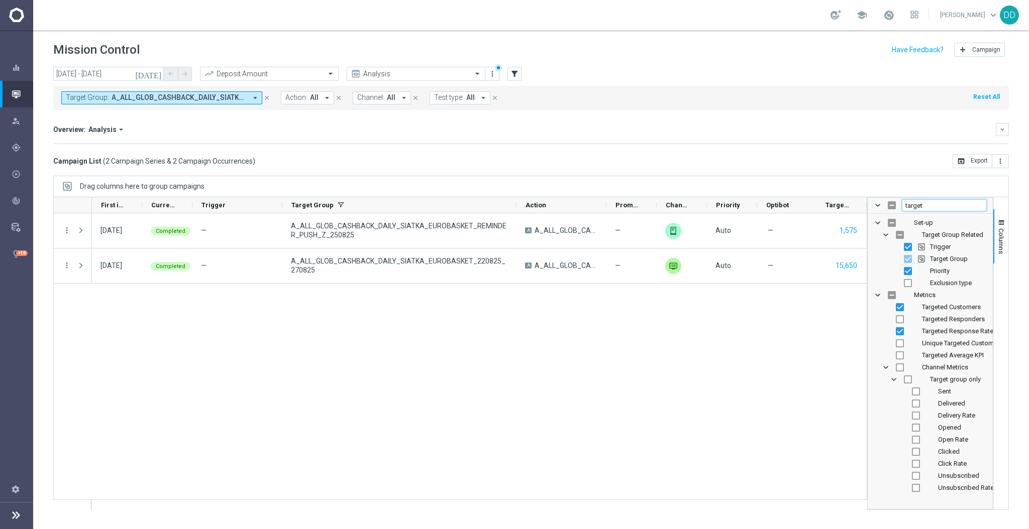
type input "target"
click at [754, 353] on div "27 Aug 2025, Wednesday Completed — A_ALL_GLOB_CASHBACK_DAILY_SIATKA_EUROBASKET_…" at bounding box center [479, 361] width 774 height 296
drag, startPoint x: 604, startPoint y: 206, endPoint x: 775, endPoint y: 200, distance: 170.9
click at [775, 200] on div at bounding box center [777, 205] width 4 height 16
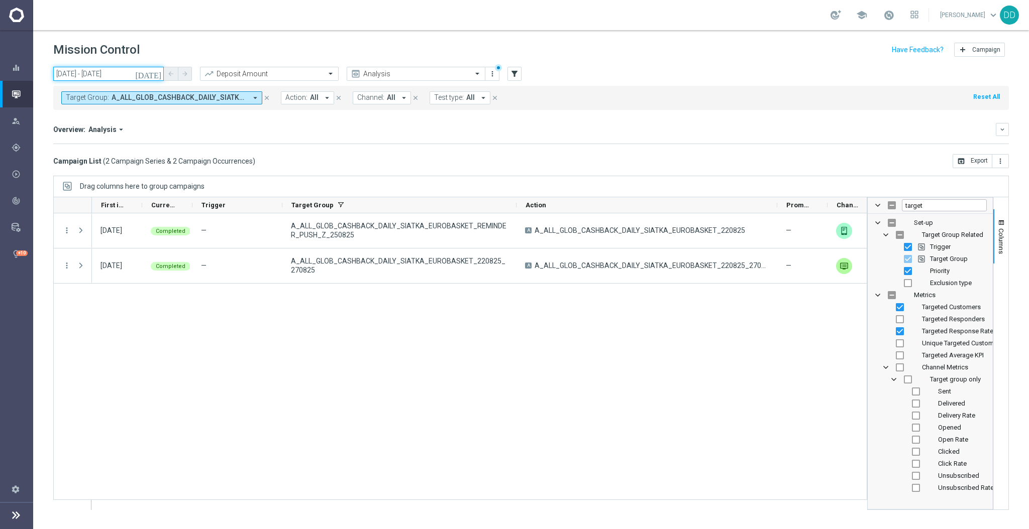
click at [100, 78] on input "25 Aug 2025 - 30 Aug 2025" at bounding box center [108, 74] width 110 height 14
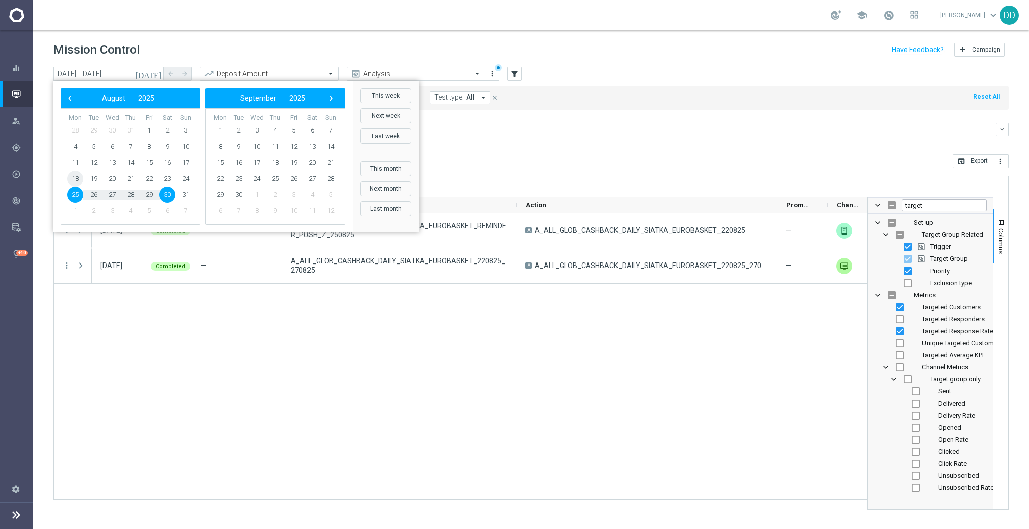
click at [75, 180] on span "18" at bounding box center [75, 179] width 16 height 16
click at [186, 194] on span "31" at bounding box center [186, 195] width 16 height 16
type input "18 Aug 2025 - 31 Aug 2025"
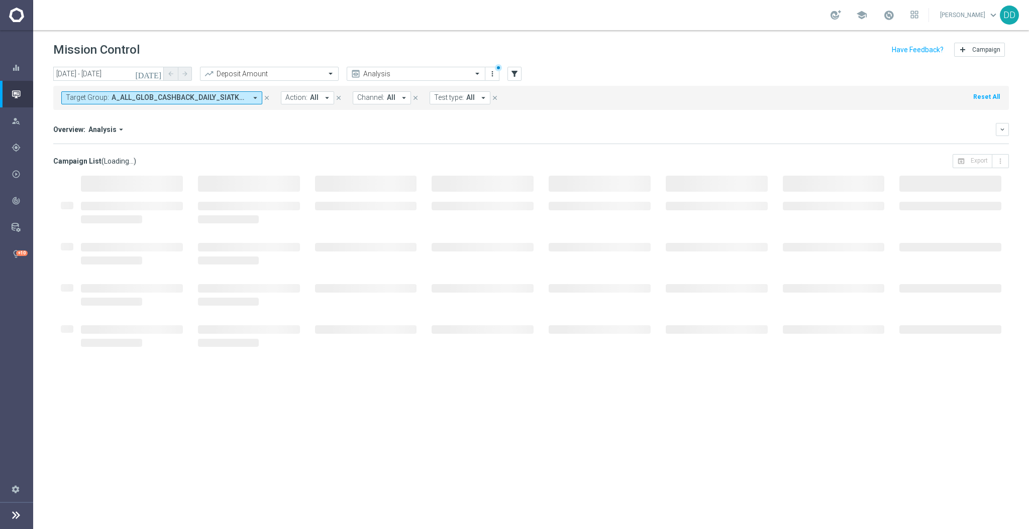
click at [211, 99] on span "A_ALL_GLOB_CASHBACK_DAILY_SIATKA_EUROBASKET_220825, A_ALL_GLOB_CASHBACK_DAILY_S…" at bounding box center [179, 97] width 135 height 9
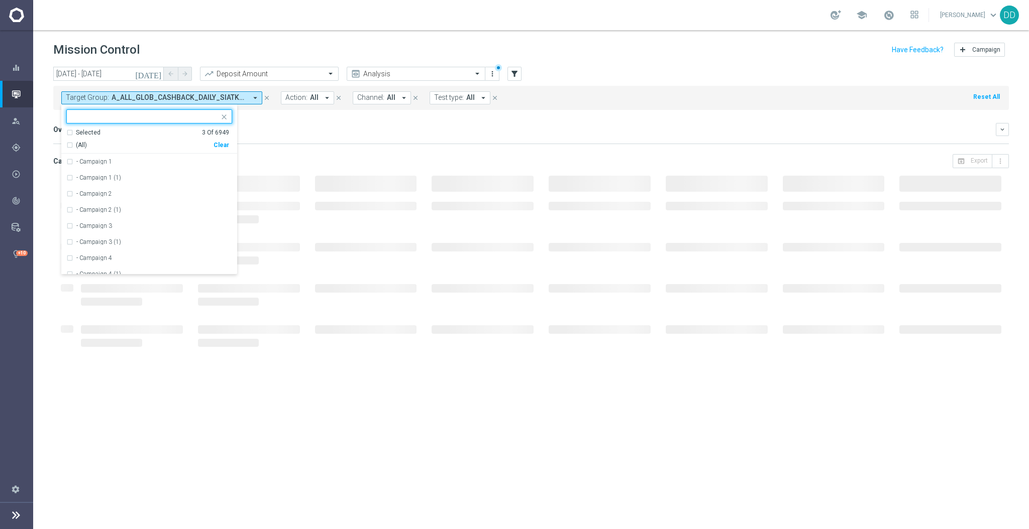
click at [187, 118] on input "text" at bounding box center [145, 117] width 147 height 9
type input "A_ALL_GLOB_CASHBACK_DAILY_SIATKA_EUROBASKET_REMINDER_PUSH_Z_250825"
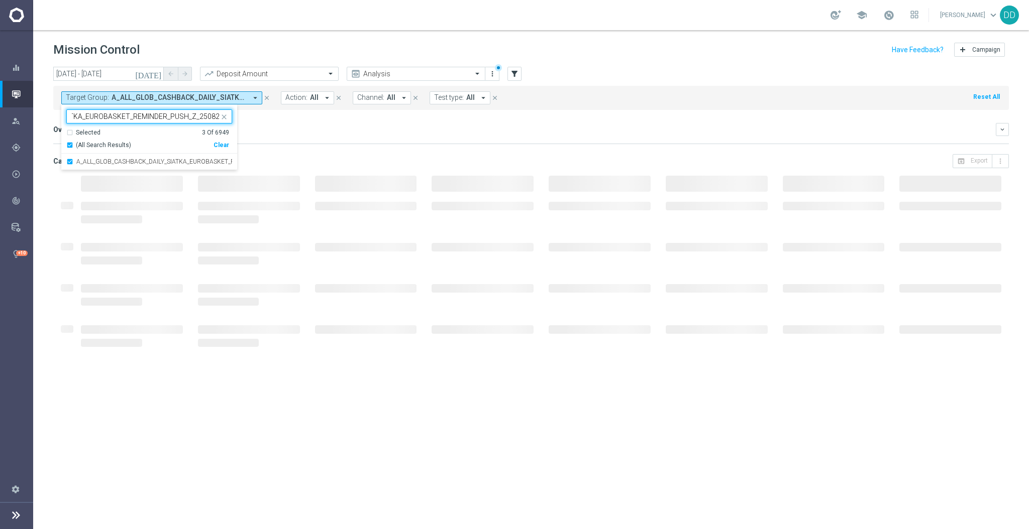
drag, startPoint x: 169, startPoint y: 115, endPoint x: 242, endPoint y: 118, distance: 72.4
click at [242, 118] on div "today 18 Aug 2025 - 31 Aug 2025 arrow_back arrow_forward Deposit Amount trendin…" at bounding box center [530, 294] width 995 height 454
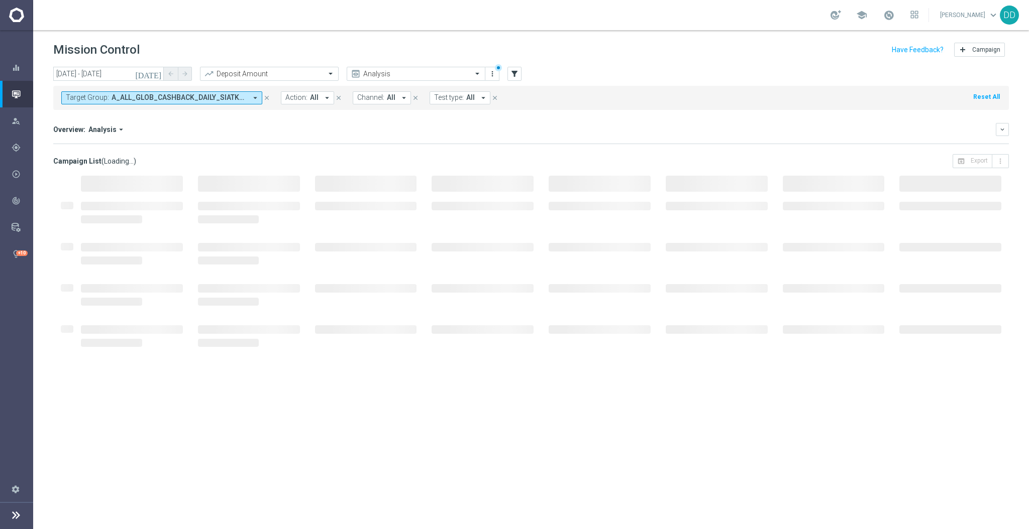
click at [183, 99] on span "A_ALL_GLOB_CASHBACK_DAILY_SIATKA_EUROBASKET_220825, A_ALL_GLOB_CASHBACK_DAILY_S…" at bounding box center [179, 97] width 135 height 9
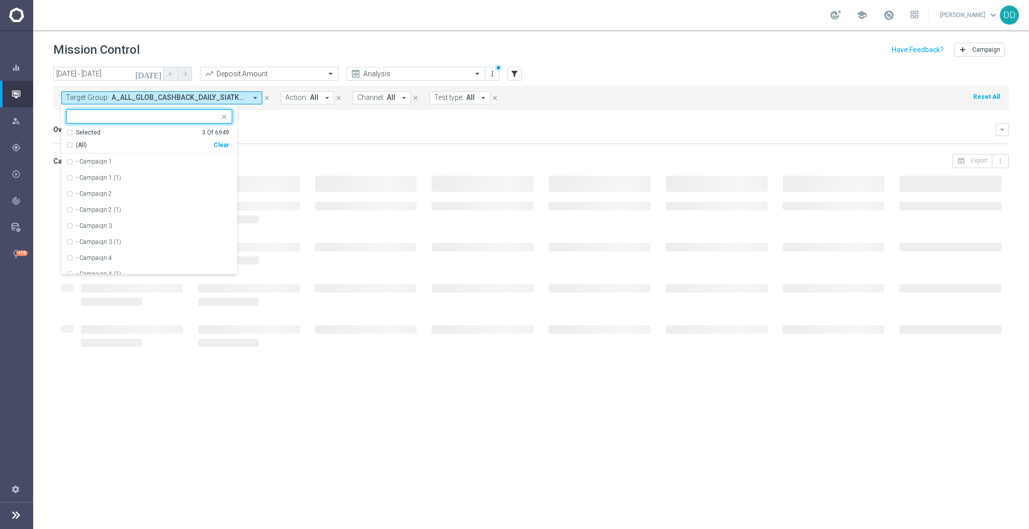
click at [142, 119] on input "text" at bounding box center [145, 117] width 147 height 9
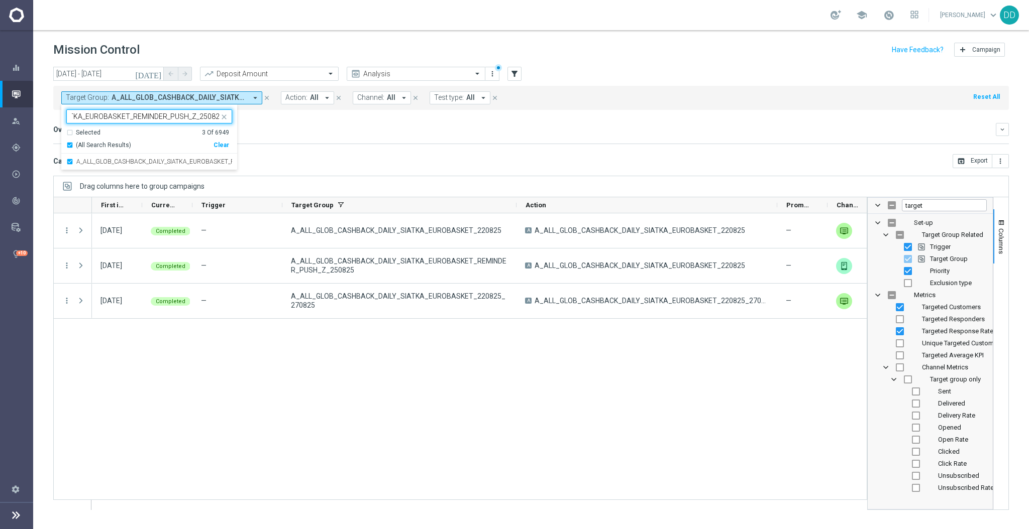
type input "A_ALL_GLOB_CASHBACK_DAILY_SIATKA_EUROBASKET_REMINDER_PUSH_Z_25082"
drag, startPoint x: 204, startPoint y: 125, endPoint x: 196, endPoint y: 117, distance: 11.7
click at [196, 117] on input "A_ALL_GLOB_CASHBACK_DAILY_SIATKA_EUROBASKET_REMINDER_PUSH_Z_25082" at bounding box center [145, 117] width 147 height 9
click at [171, 342] on div "27 Aug 2025, Wednesday Completed — A_ALL_GLOB_CASHBACK_DAILY_SIATKA_EUROBASKET_…" at bounding box center [479, 361] width 774 height 296
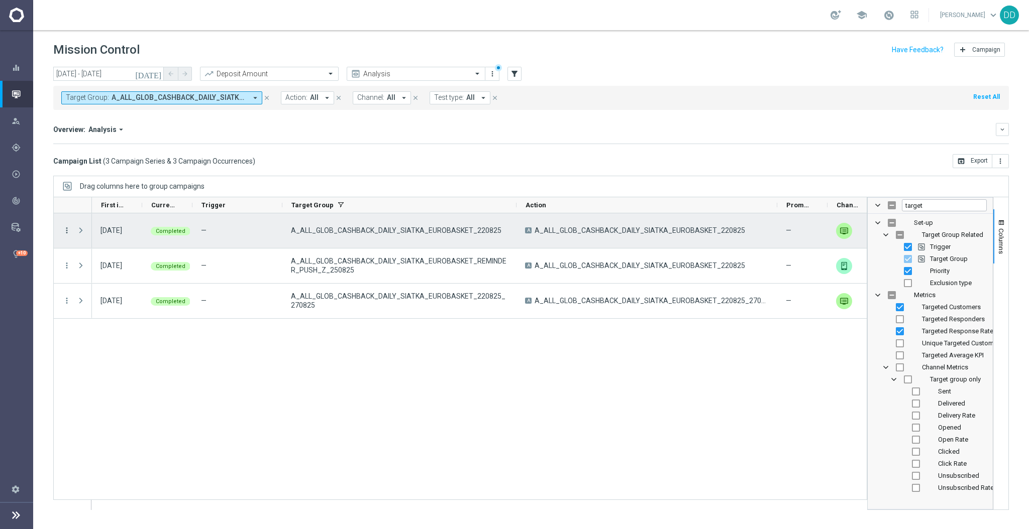
click at [66, 229] on icon "more_vert" at bounding box center [66, 230] width 9 height 9
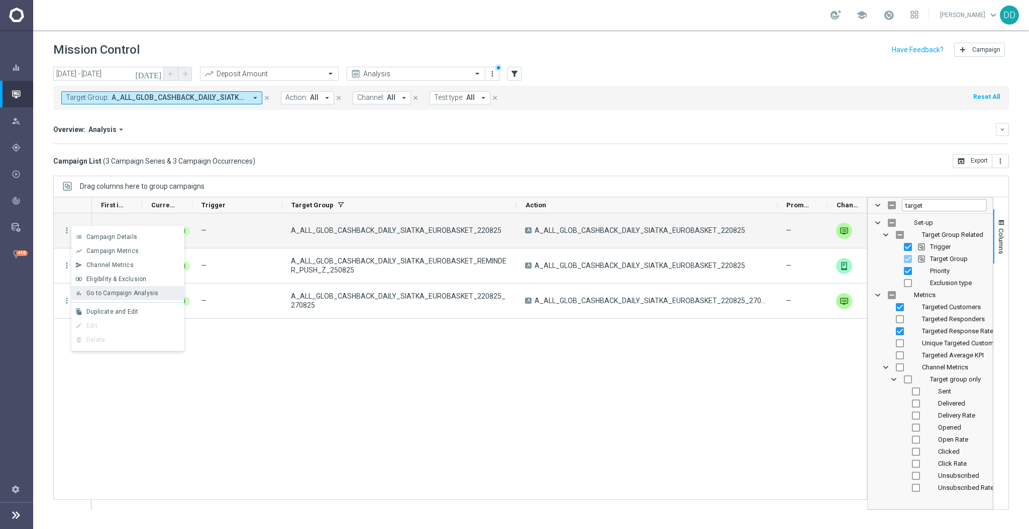
click at [107, 297] on div "bar_chart Go to Campaign Analysis" at bounding box center [127, 293] width 113 height 14
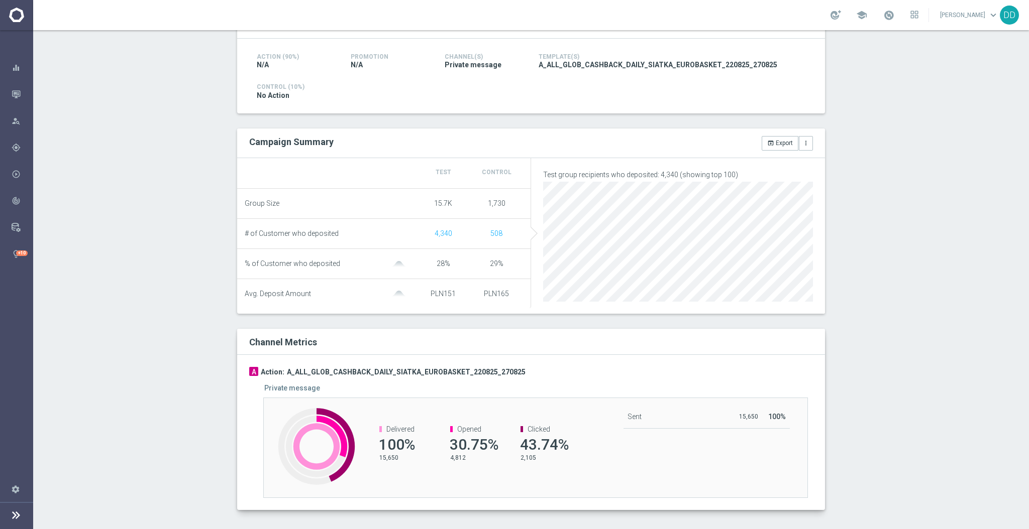
scroll to position [10, 0]
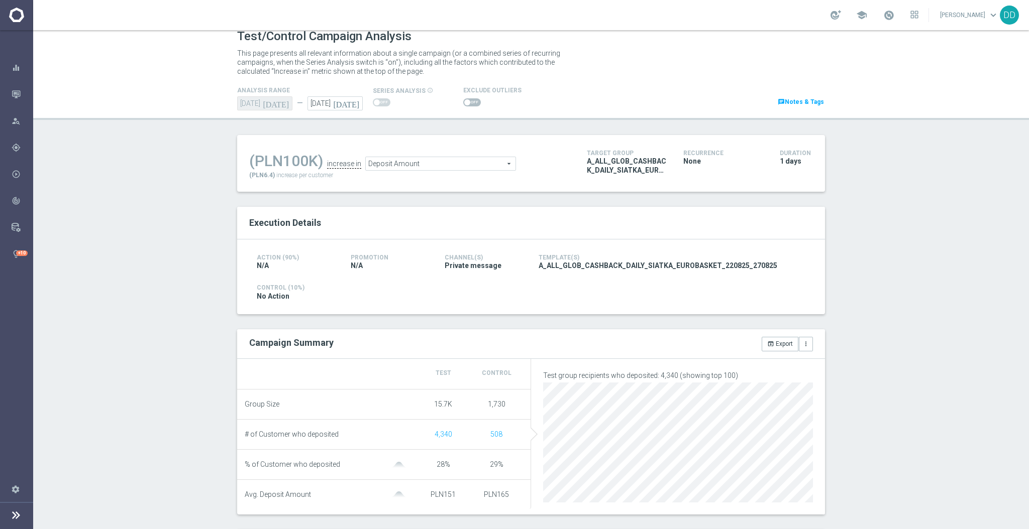
click at [461, 159] on span "Deposit Amount" at bounding box center [441, 163] width 150 height 13
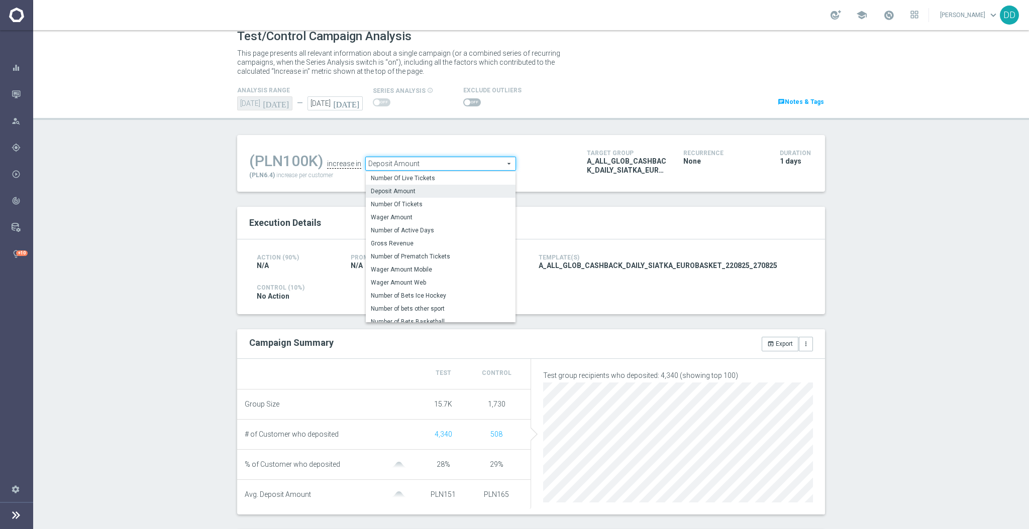
click at [461, 159] on span "Deposit Amount" at bounding box center [441, 163] width 150 height 13
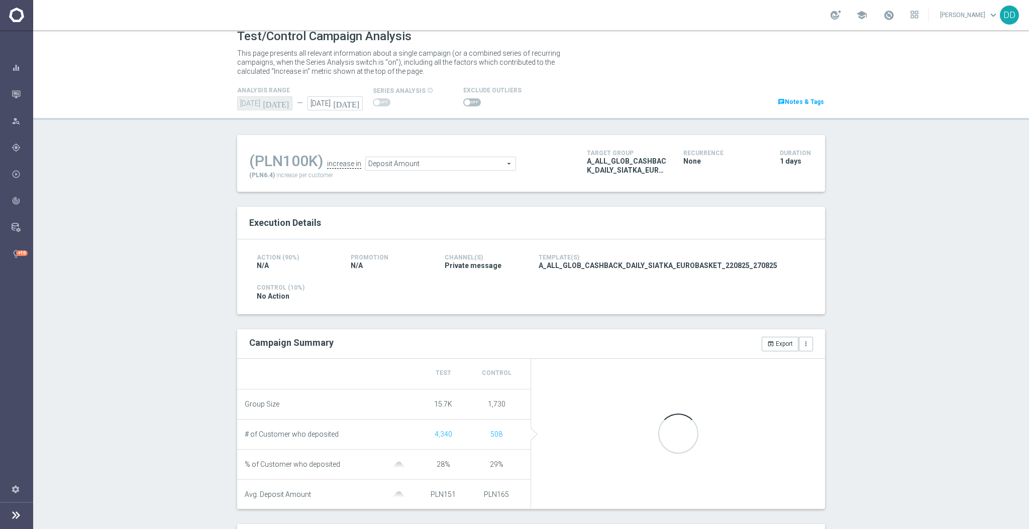
click at [464, 101] on span at bounding box center [467, 102] width 6 height 6
click at [463, 101] on input "checkbox" at bounding box center [472, 102] width 18 height 8
click at [461, 153] on ul "(PLN94.2K) increase in Deposit Amount Deposit Amount arrow_drop_down search" at bounding box center [410, 160] width 327 height 24
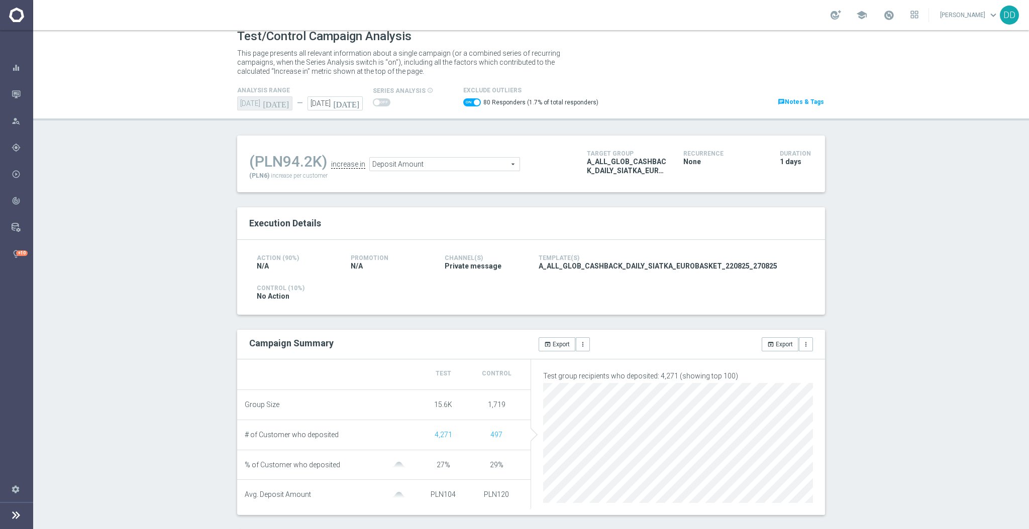
click at [463, 162] on span "Deposit Amount" at bounding box center [445, 164] width 150 height 13
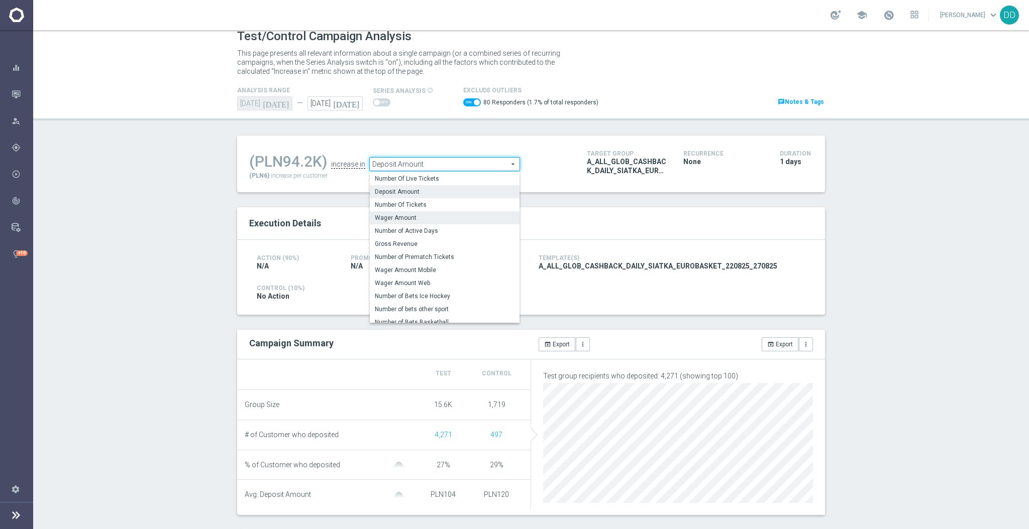
click at [461, 218] on span "Wager Amount" at bounding box center [445, 218] width 140 height 8
checkbox input "false"
type input "Wager Amount"
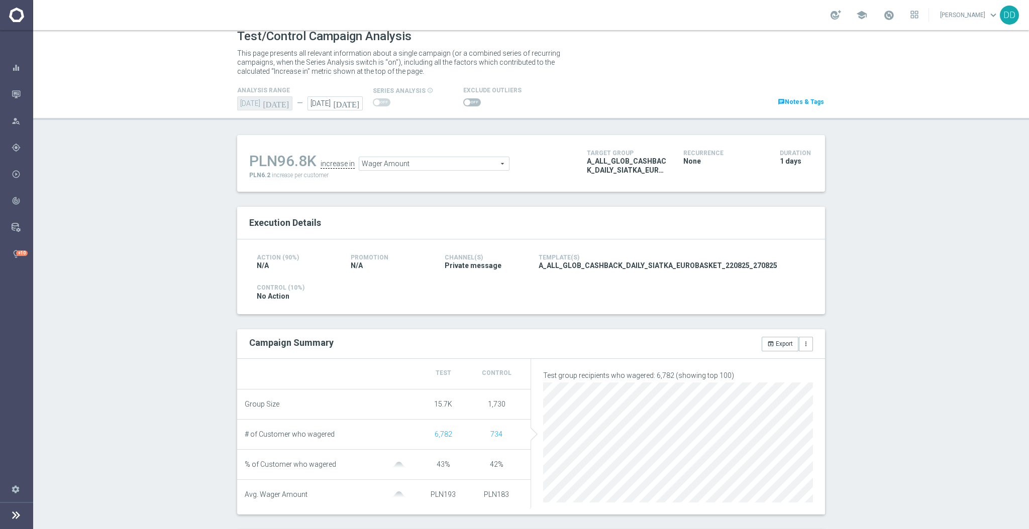
click at [893, 217] on div "Test/Control Campaign Analysis This page presents all relevant information abou…" at bounding box center [530, 279] width 995 height 499
click at [463, 98] on span at bounding box center [472, 102] width 18 height 8
click at [463, 98] on input "checkbox" at bounding box center [472, 102] width 18 height 8
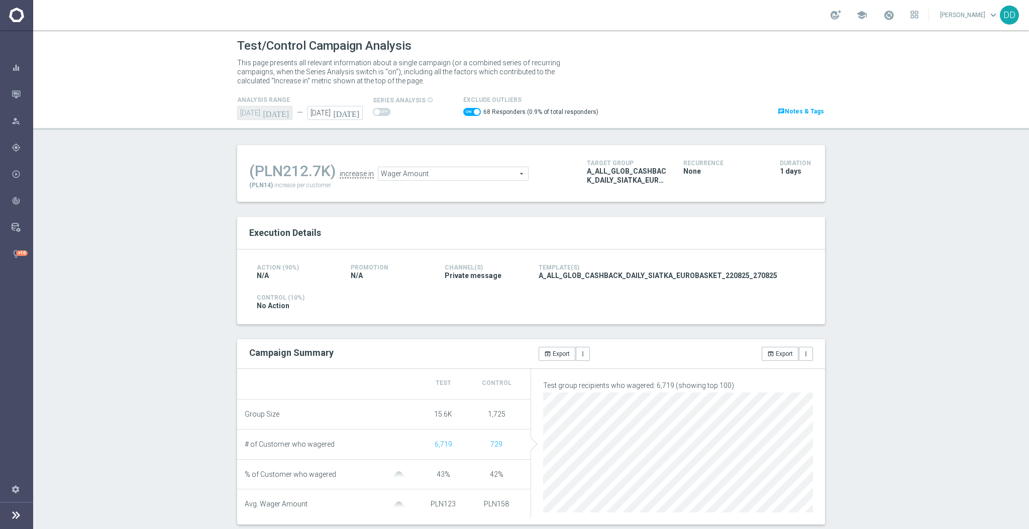
click at [474, 112] on span at bounding box center [477, 112] width 6 height 6
click at [467, 112] on input "checkbox" at bounding box center [472, 112] width 18 height 8
checkbox input "false"
click at [482, 176] on span "Wager Amount" at bounding box center [434, 173] width 150 height 13
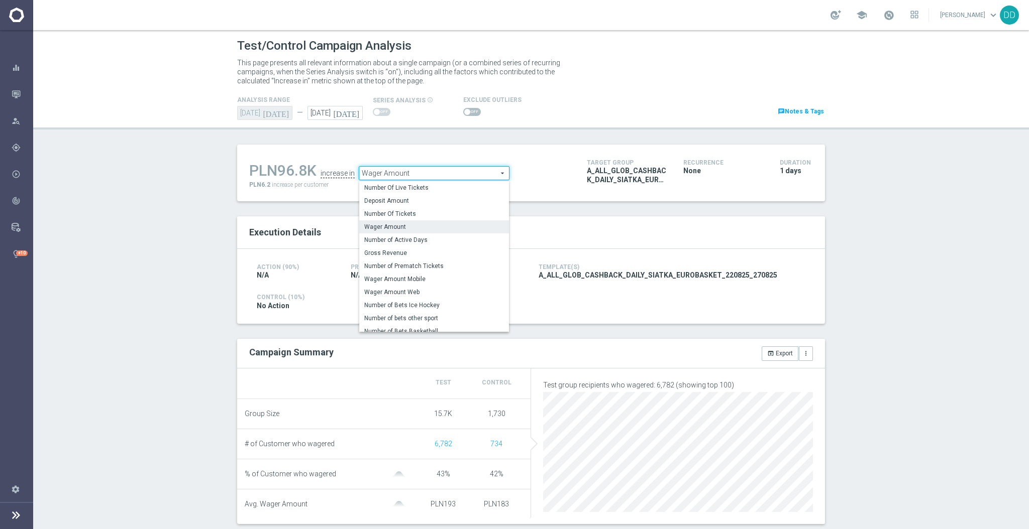
click at [460, 232] on label "Wager Amount" at bounding box center [434, 226] width 150 height 13
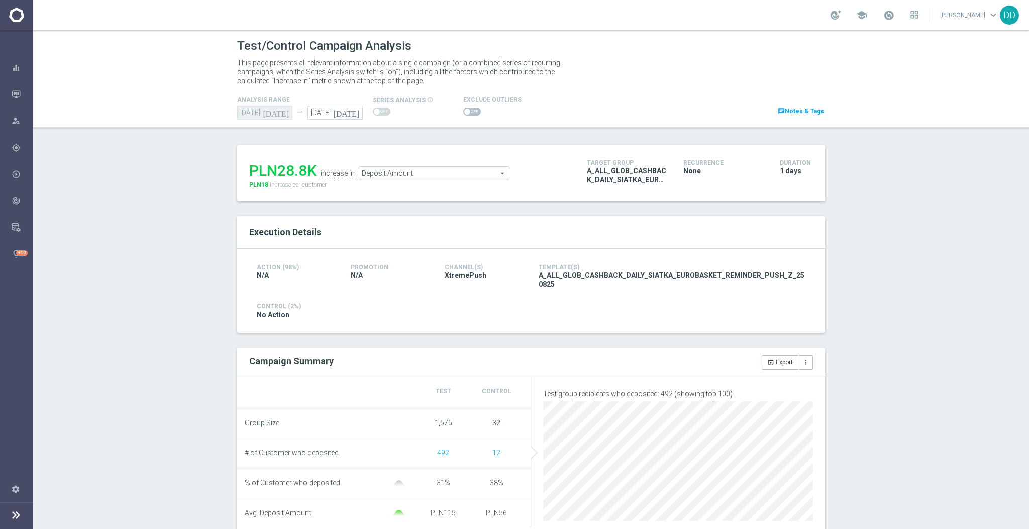
click at [439, 168] on span "Deposit Amount" at bounding box center [434, 173] width 150 height 13
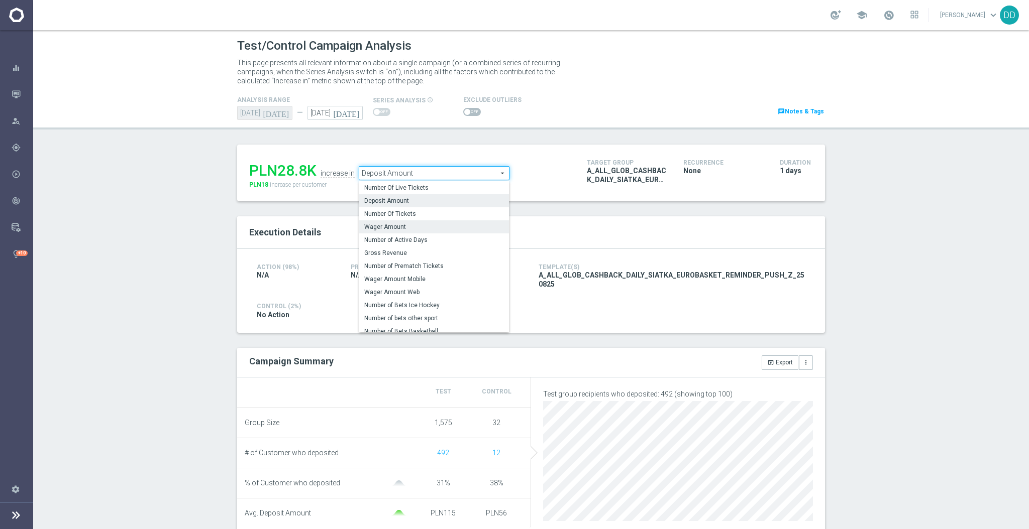
click at [436, 228] on span "Wager Amount" at bounding box center [434, 227] width 140 height 8
type input "Wager Amount"
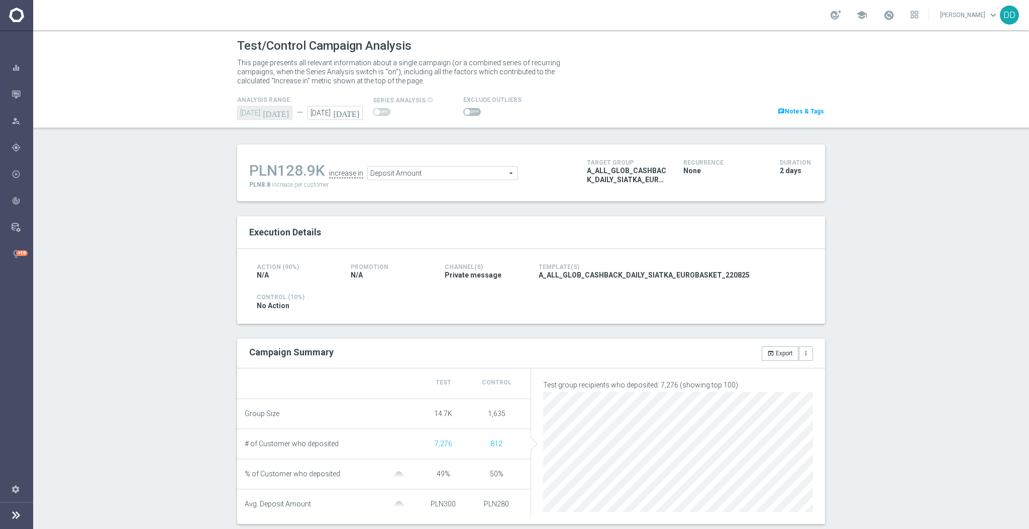
click at [460, 175] on span "Deposit Amount" at bounding box center [443, 173] width 150 height 13
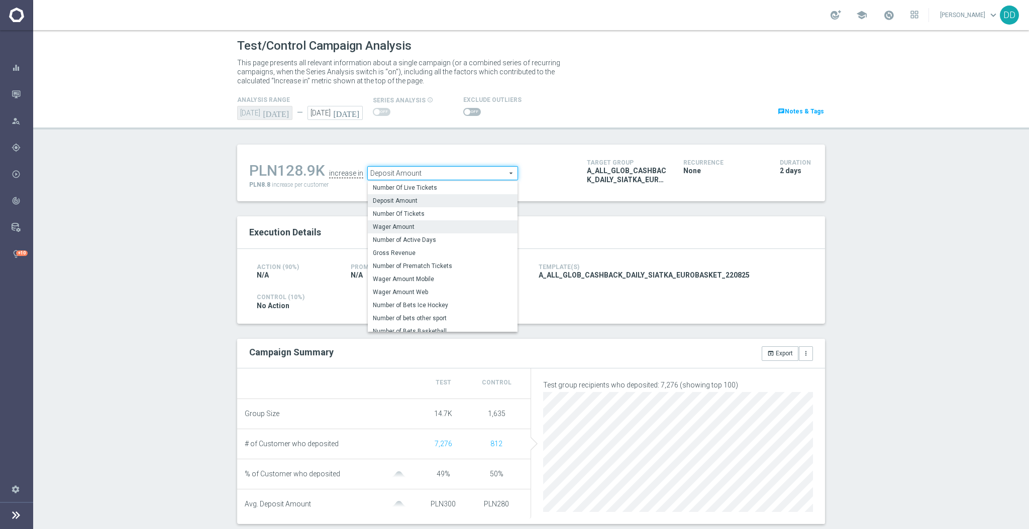
click at [417, 229] on span "Wager Amount" at bounding box center [443, 227] width 140 height 8
type input "Wager Amount"
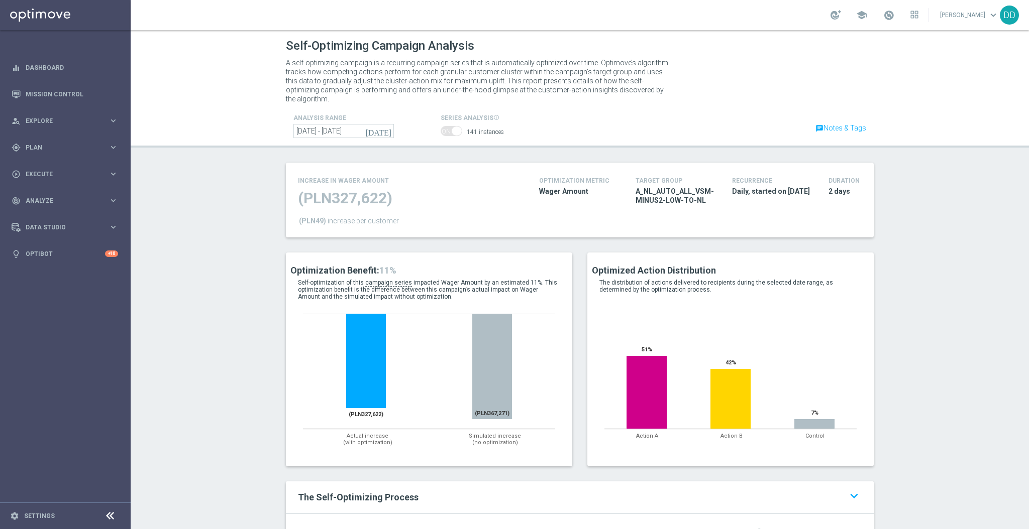
scroll to position [1052, 0]
